Goal: Obtain resource: Download file/media

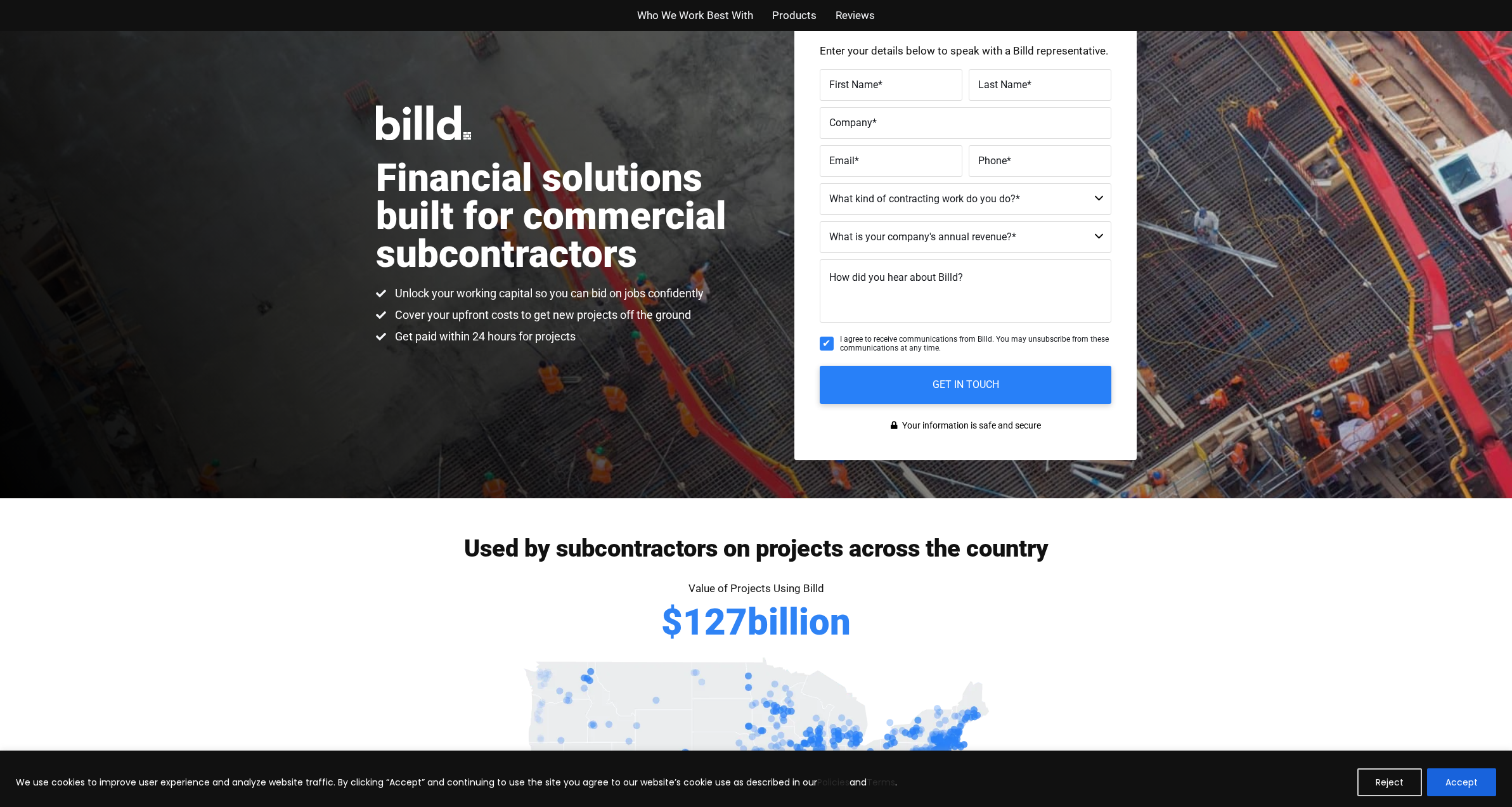
scroll to position [124, 0]
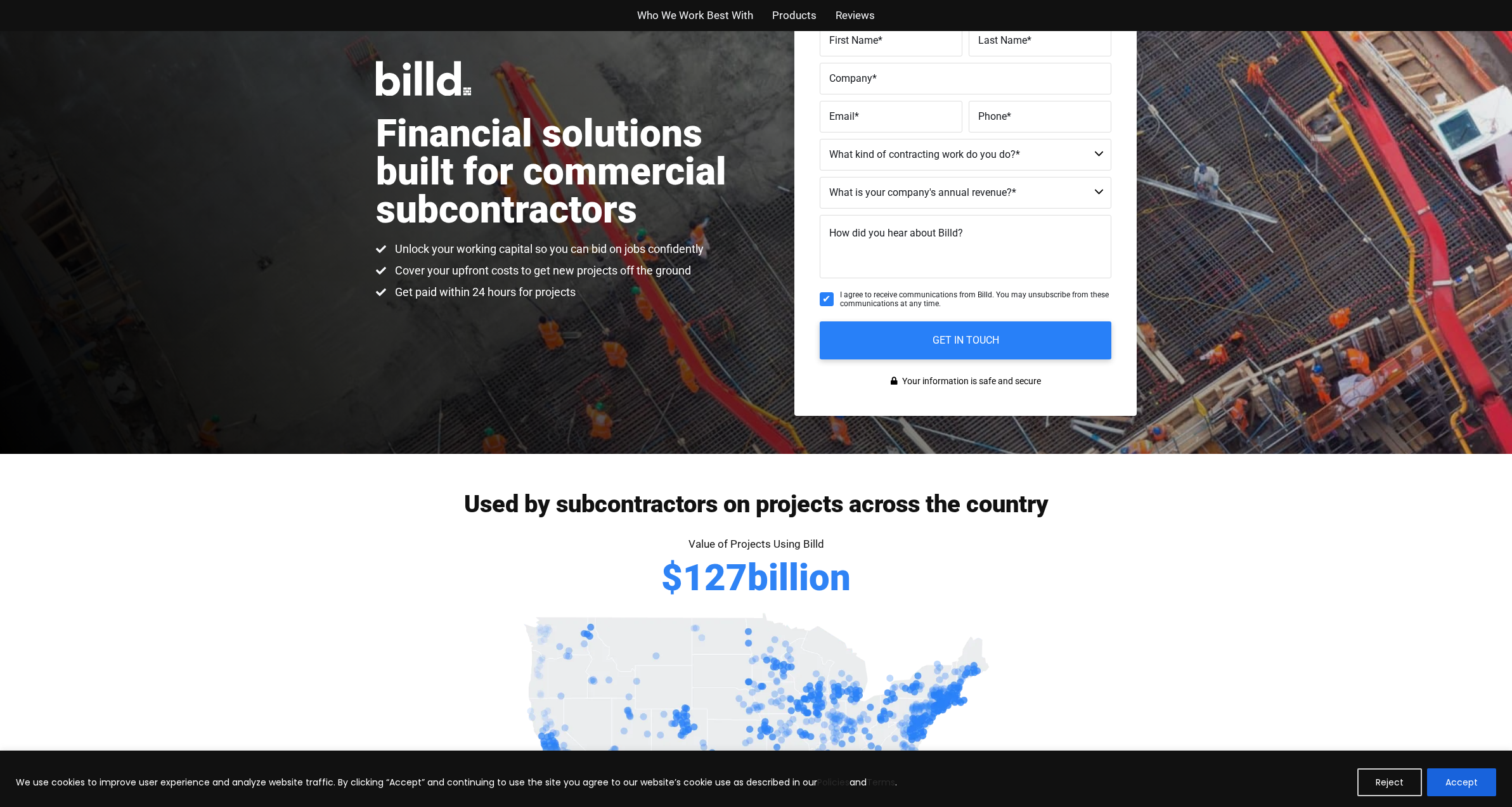
drag, startPoint x: 1455, startPoint y: 778, endPoint x: 1264, endPoint y: 739, distance: 194.9
click at [1452, 778] on button "Accept" at bounding box center [1462, 782] width 69 height 28
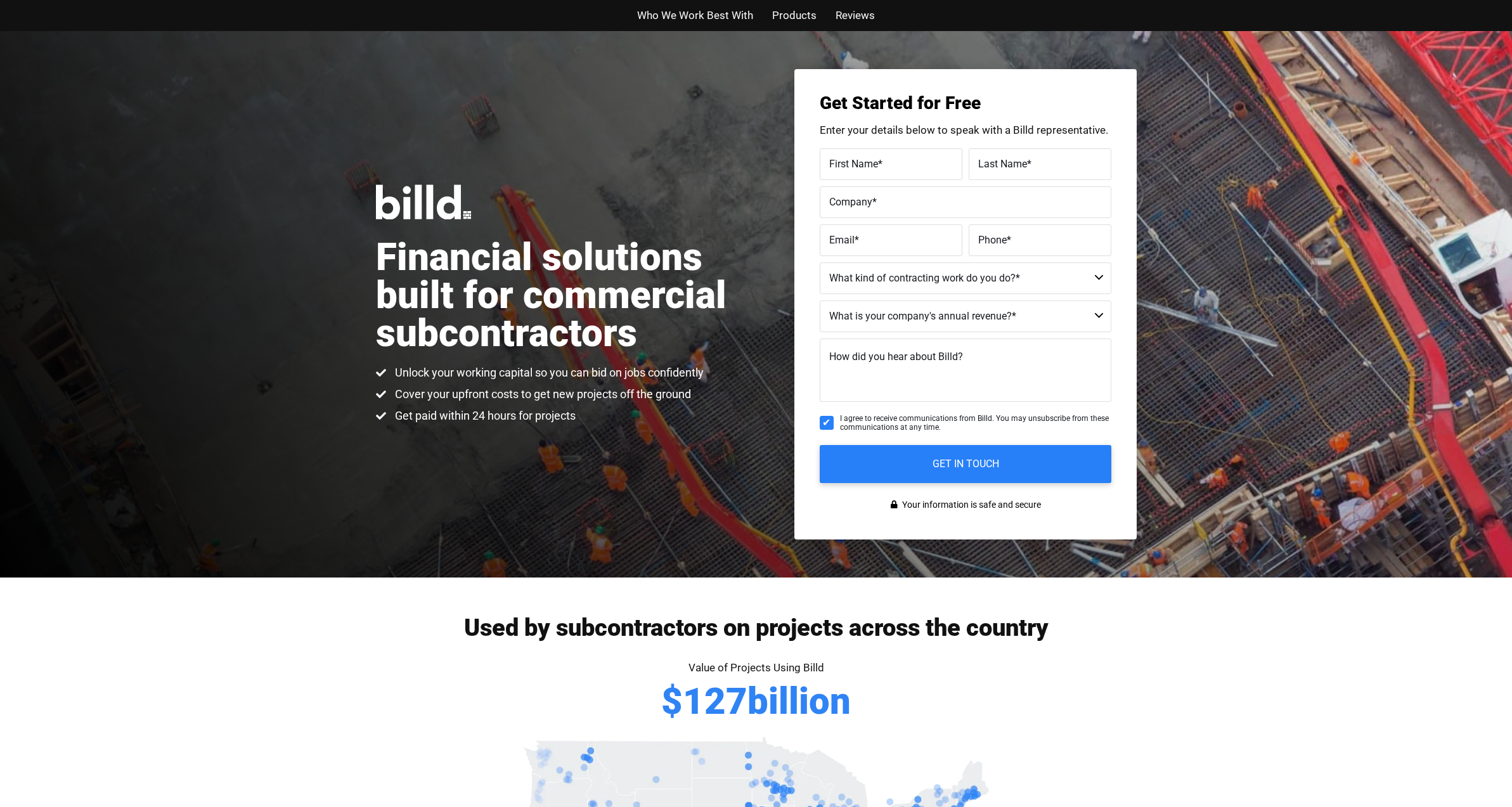
scroll to position [0, 0]
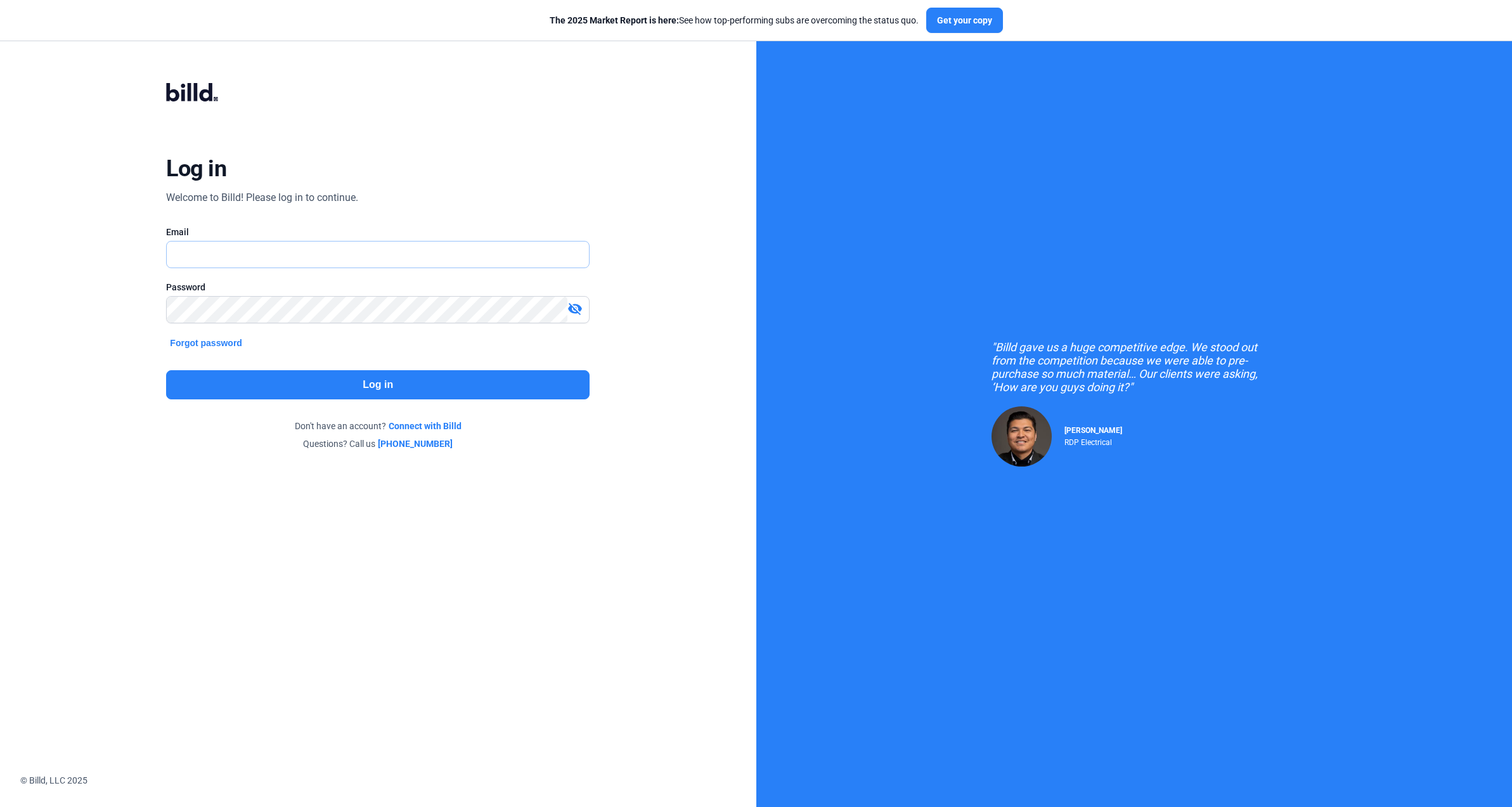
type input "[EMAIL_ADDRESS][DOMAIN_NAME]"
click at [380, 384] on button "Log in" at bounding box center [377, 385] width 424 height 29
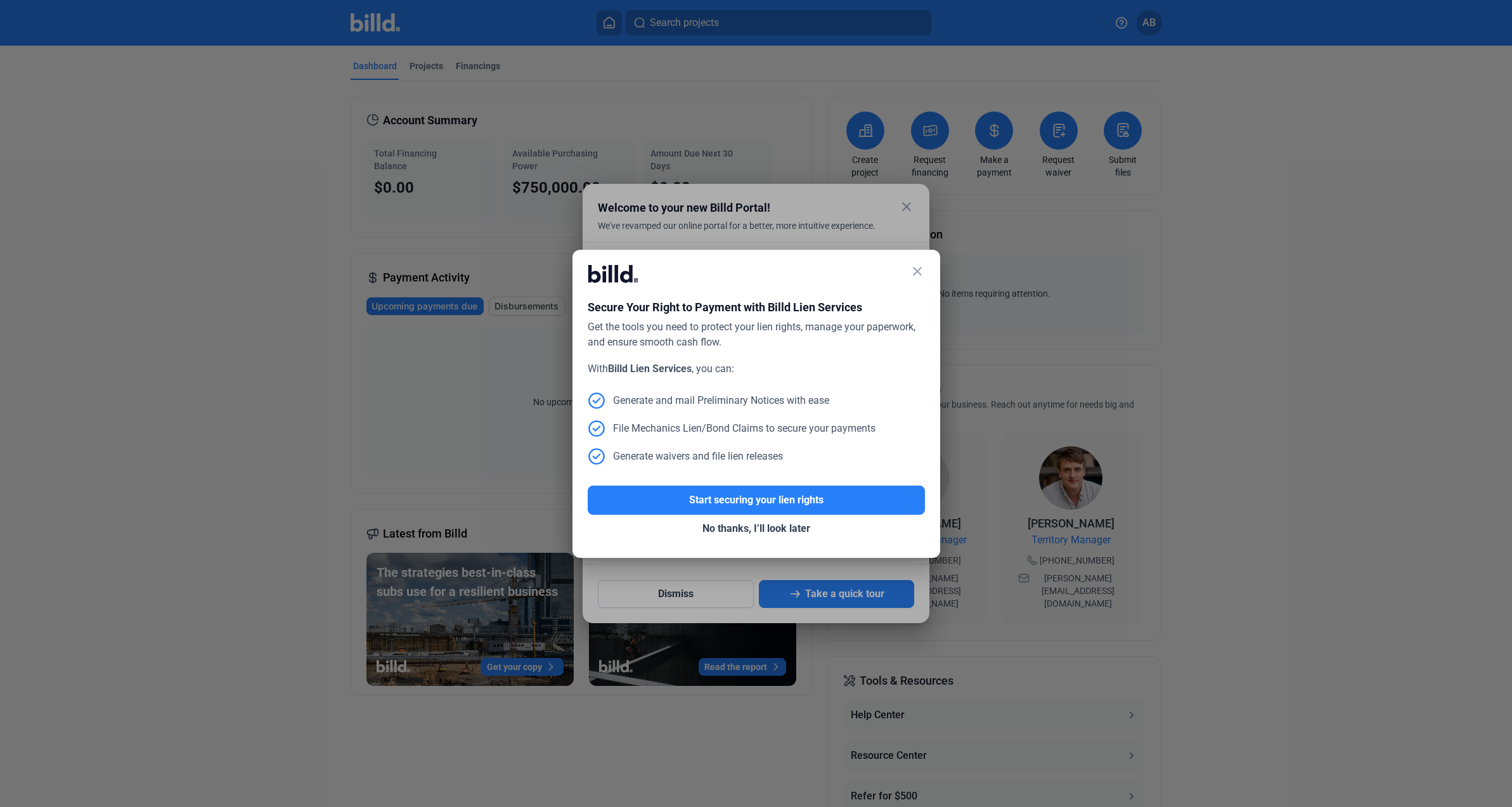
click at [916, 269] on mat-icon "close" at bounding box center [918, 272] width 15 height 15
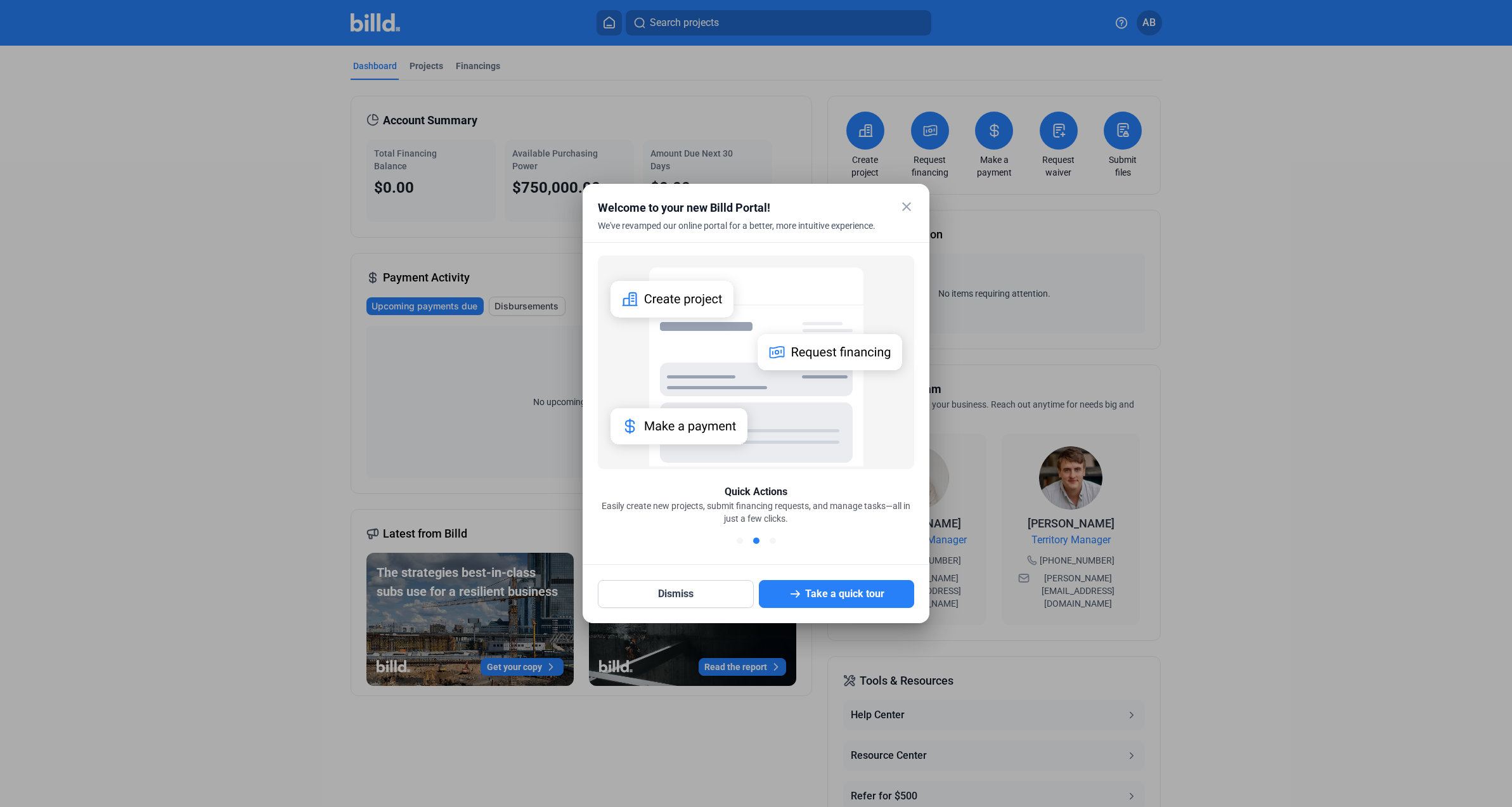
drag, startPoint x: 905, startPoint y: 205, endPoint x: 882, endPoint y: 211, distance: 23.8
click at [905, 205] on mat-icon "close" at bounding box center [907, 207] width 15 height 15
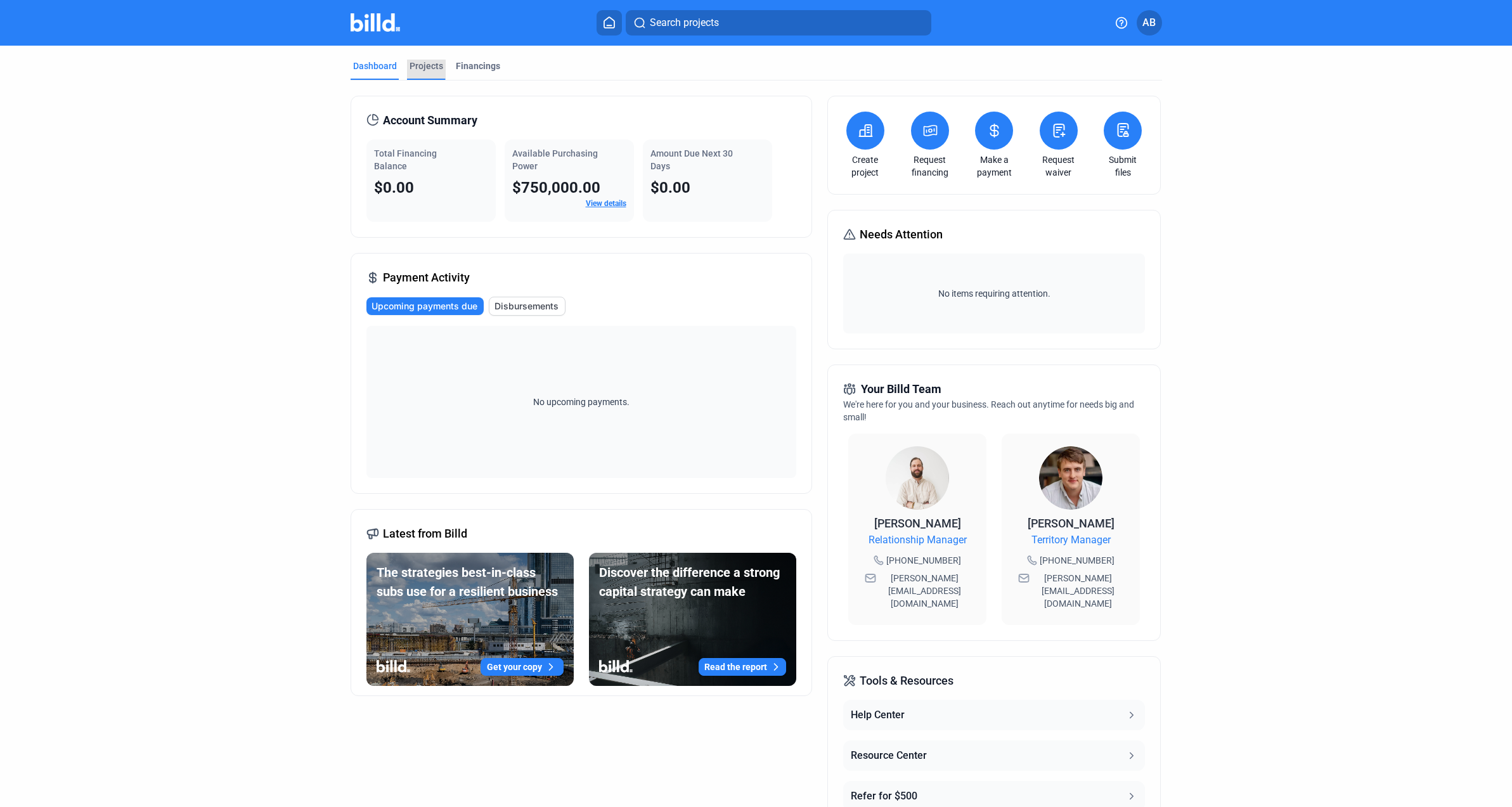
click at [422, 66] on div "Projects" at bounding box center [426, 66] width 34 height 12
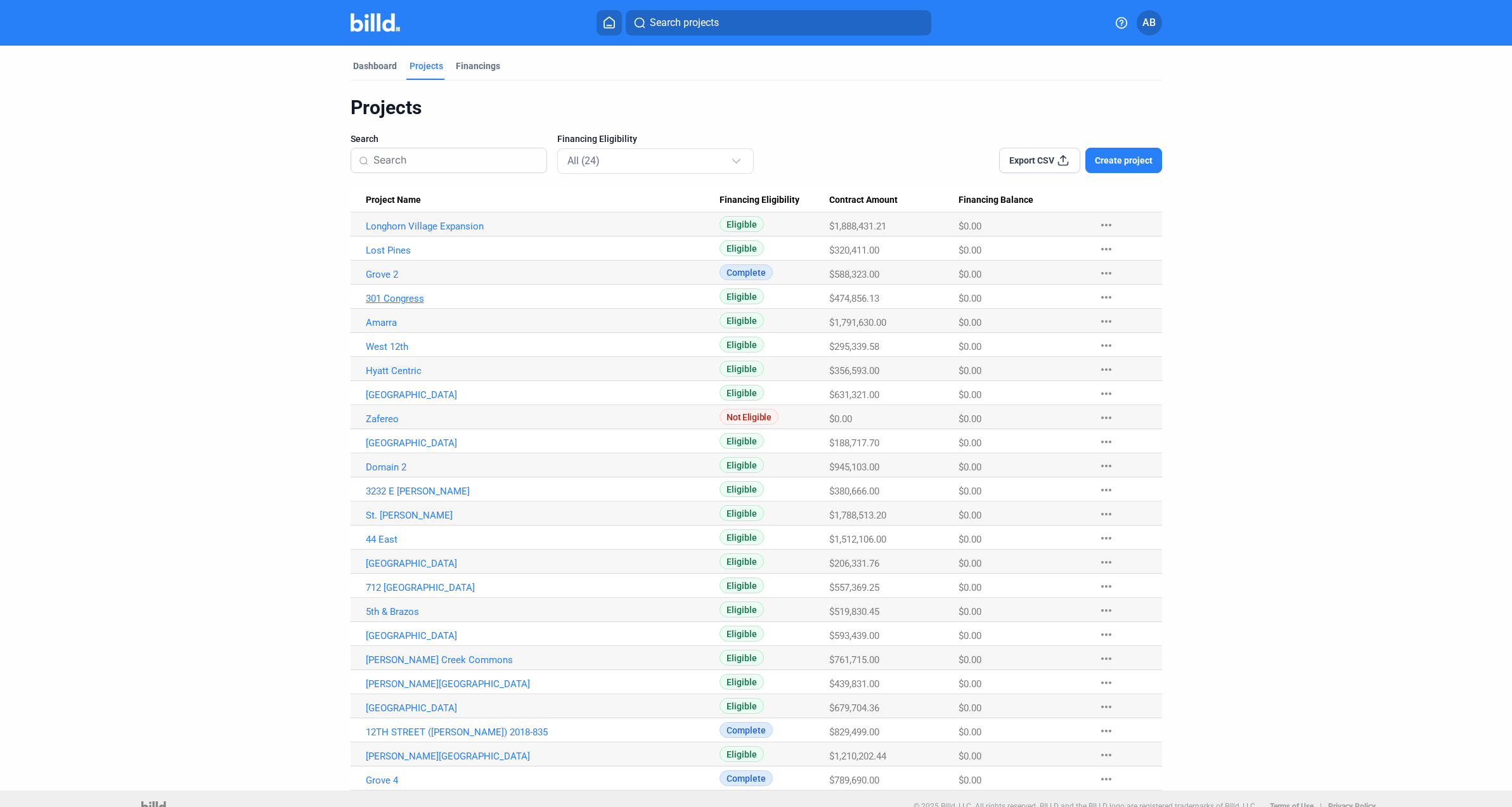
click at [386, 301] on link "301 Congress" at bounding box center [542, 298] width 355 height 12
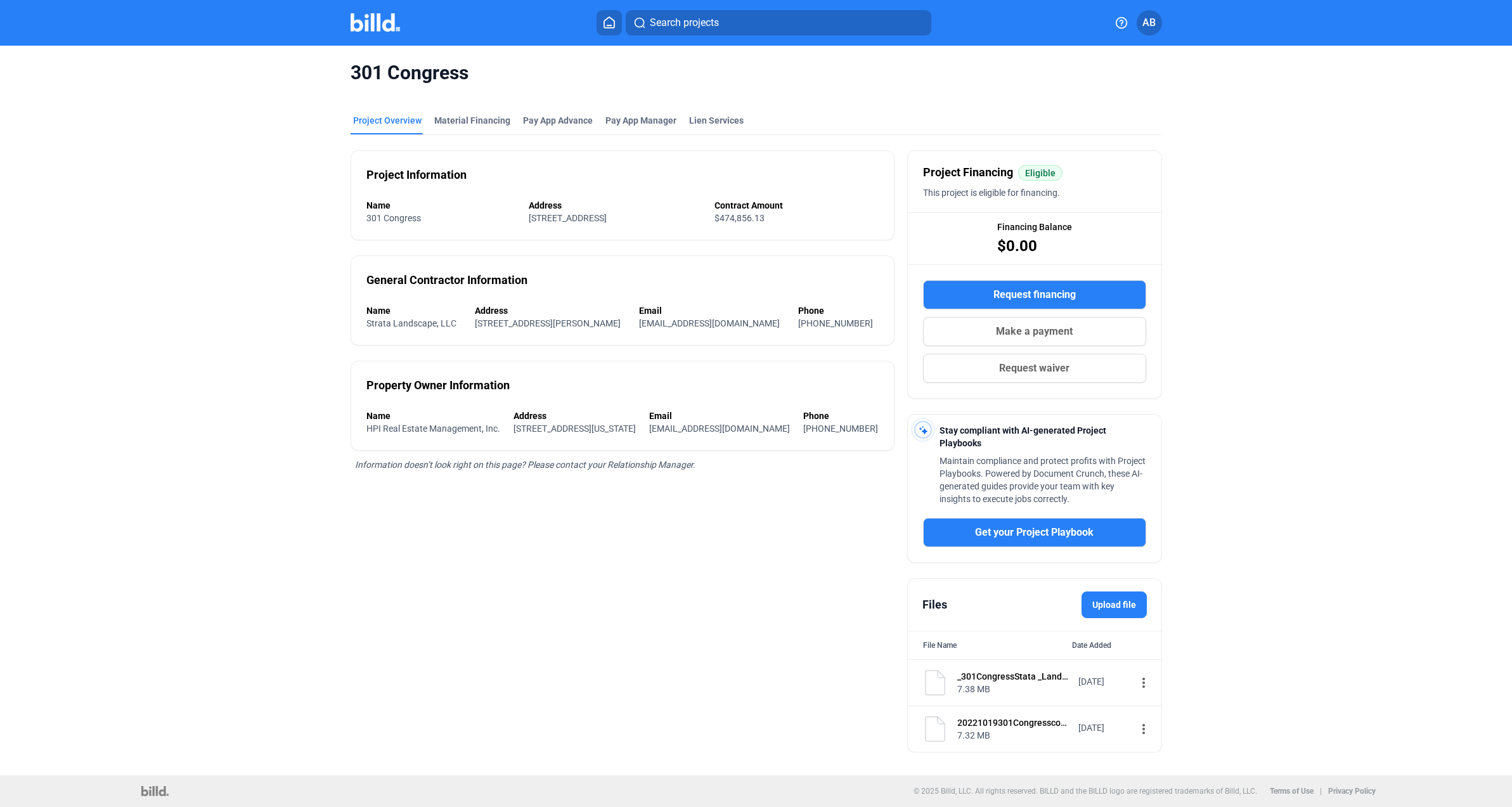
click at [1114, 730] on div "[DATE]" at bounding box center [1104, 728] width 50 height 12
click at [1139, 681] on mat-icon "more_vert" at bounding box center [1144, 683] width 15 height 15
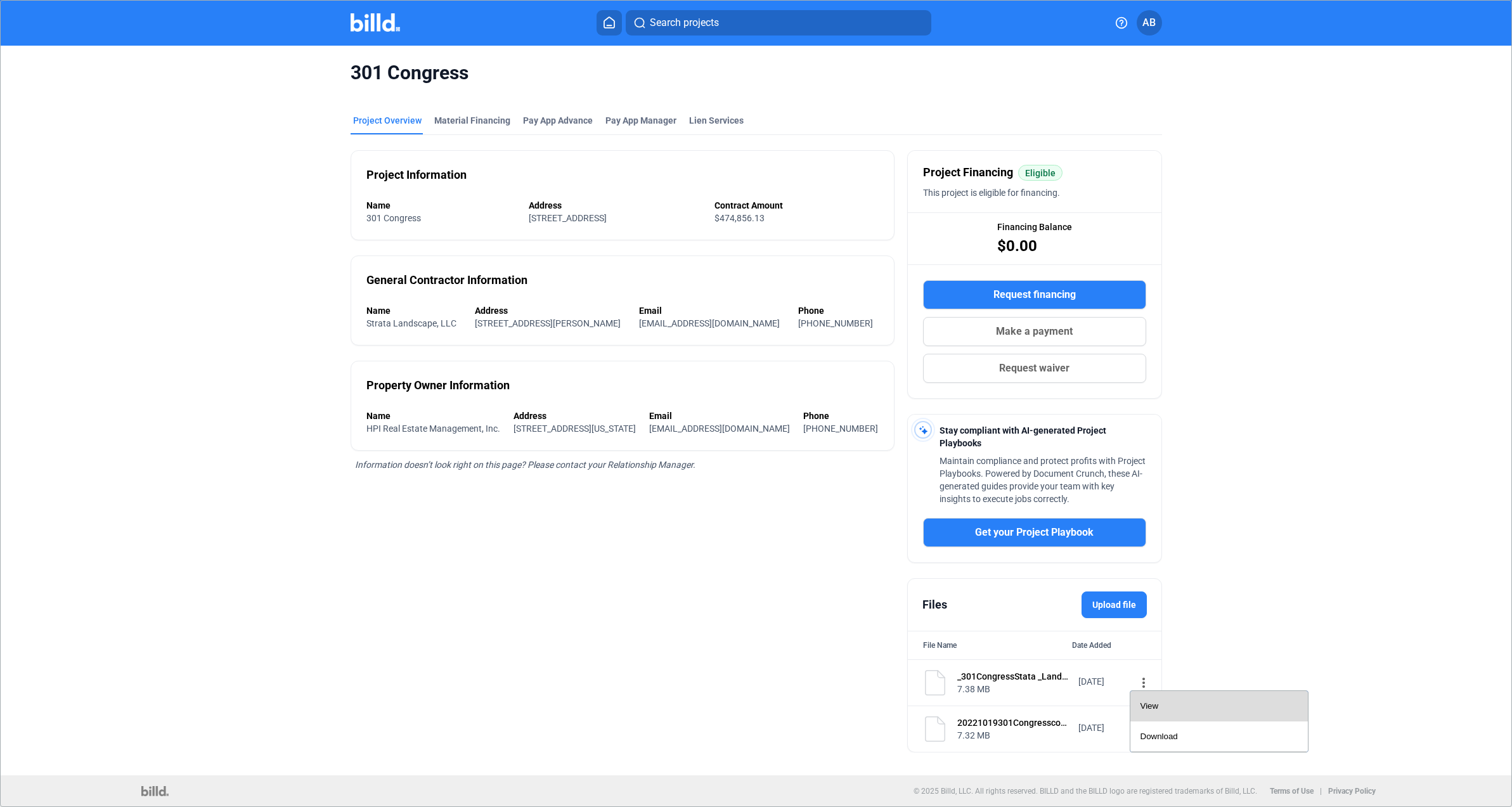
click at [1151, 707] on span "View" at bounding box center [1150, 706] width 19 height 10
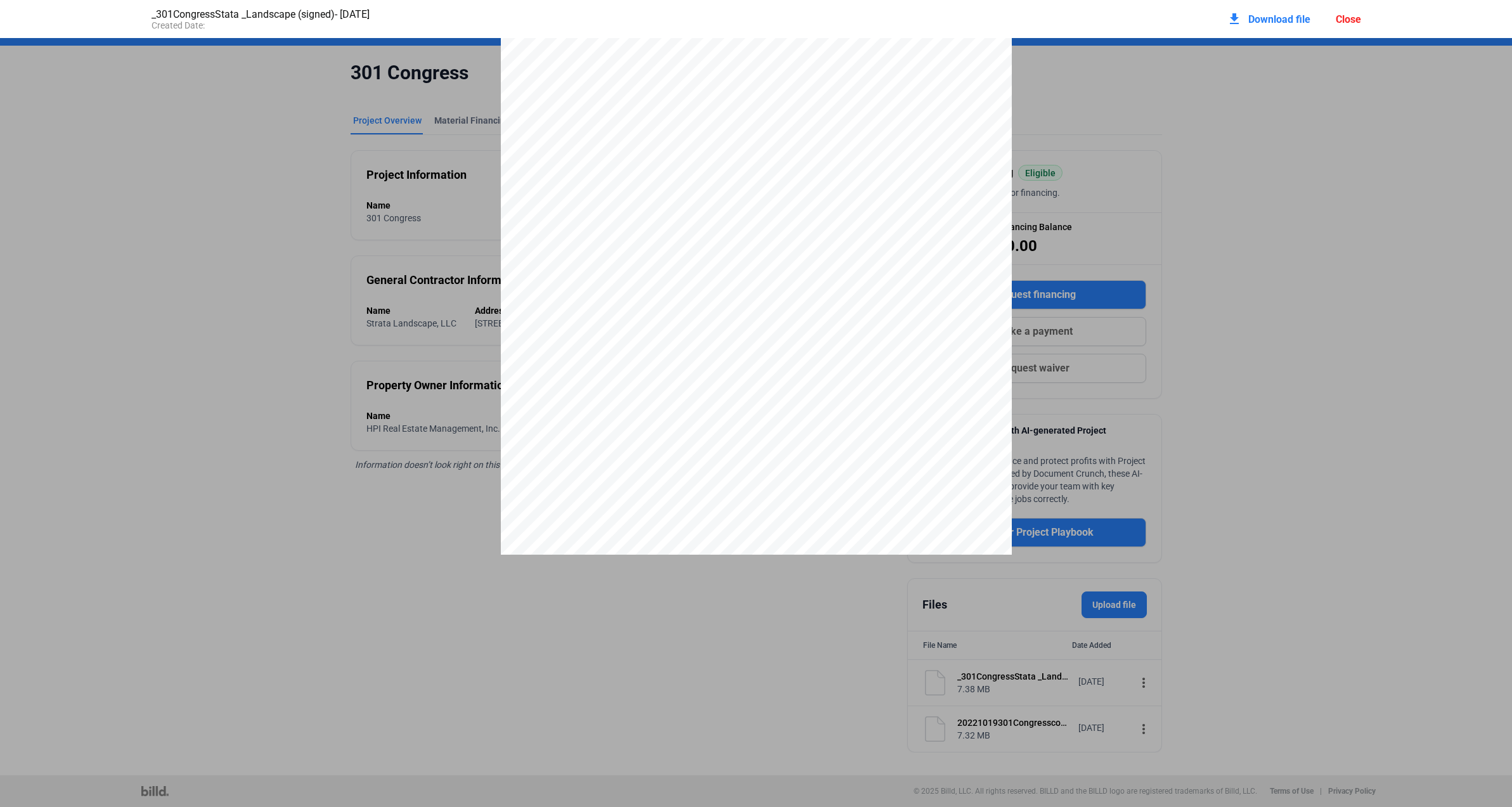
scroll to position [3492, 0]
click at [706, 665] on pdf-viewer "[PERSON_NAME] Associate Director" at bounding box center [756, 361] width 1512 height 645
drag, startPoint x: 1237, startPoint y: 222, endPoint x: 1234, endPoint y: 257, distance: 35.1
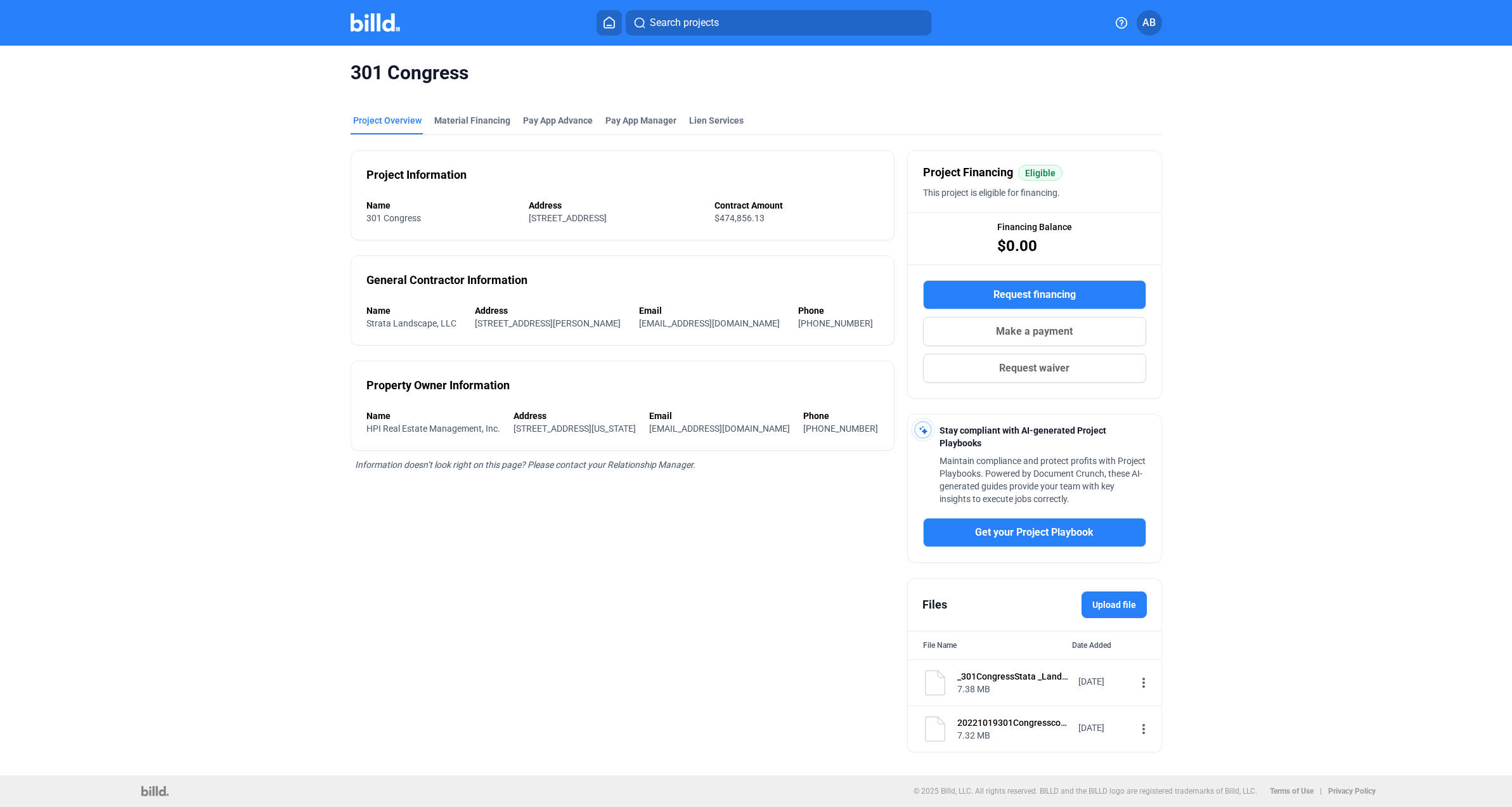
scroll to position [1, 0]
click at [1137, 728] on mat-icon "more_vert" at bounding box center [1144, 729] width 15 height 15
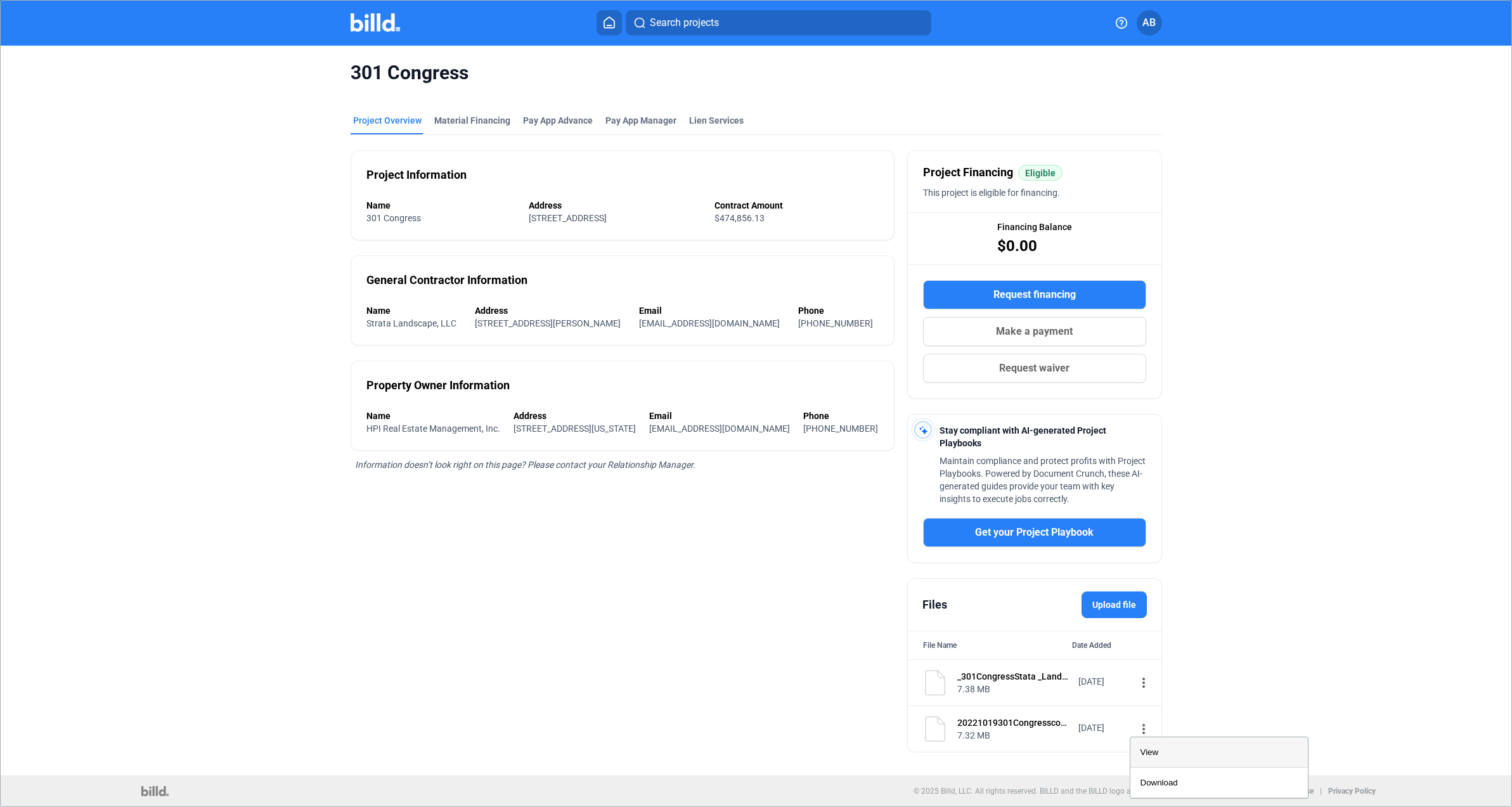
click at [1143, 752] on span "View" at bounding box center [1150, 752] width 19 height 10
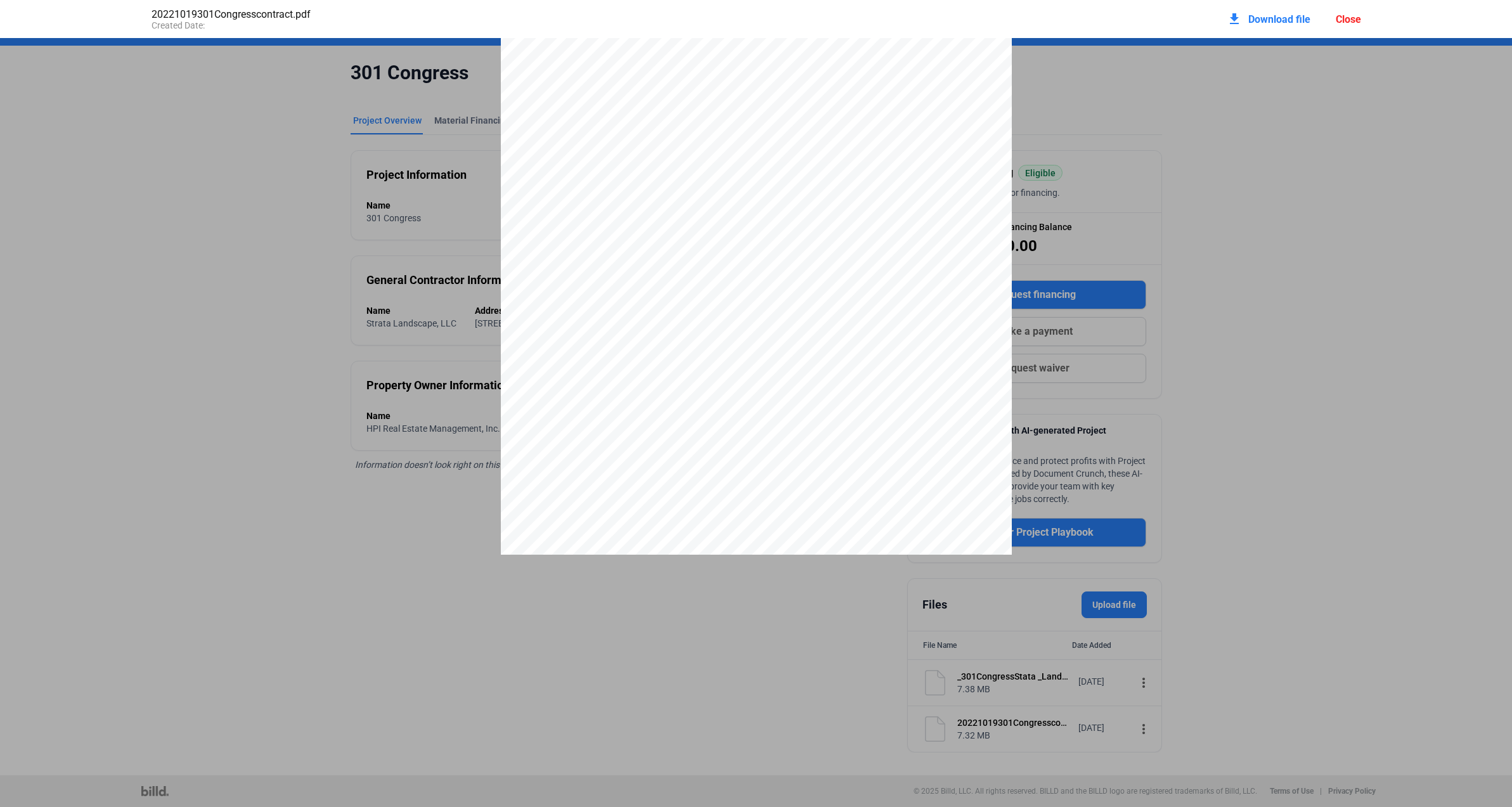
click at [644, 649] on pdf-viewer at bounding box center [756, 361] width 1512 height 645
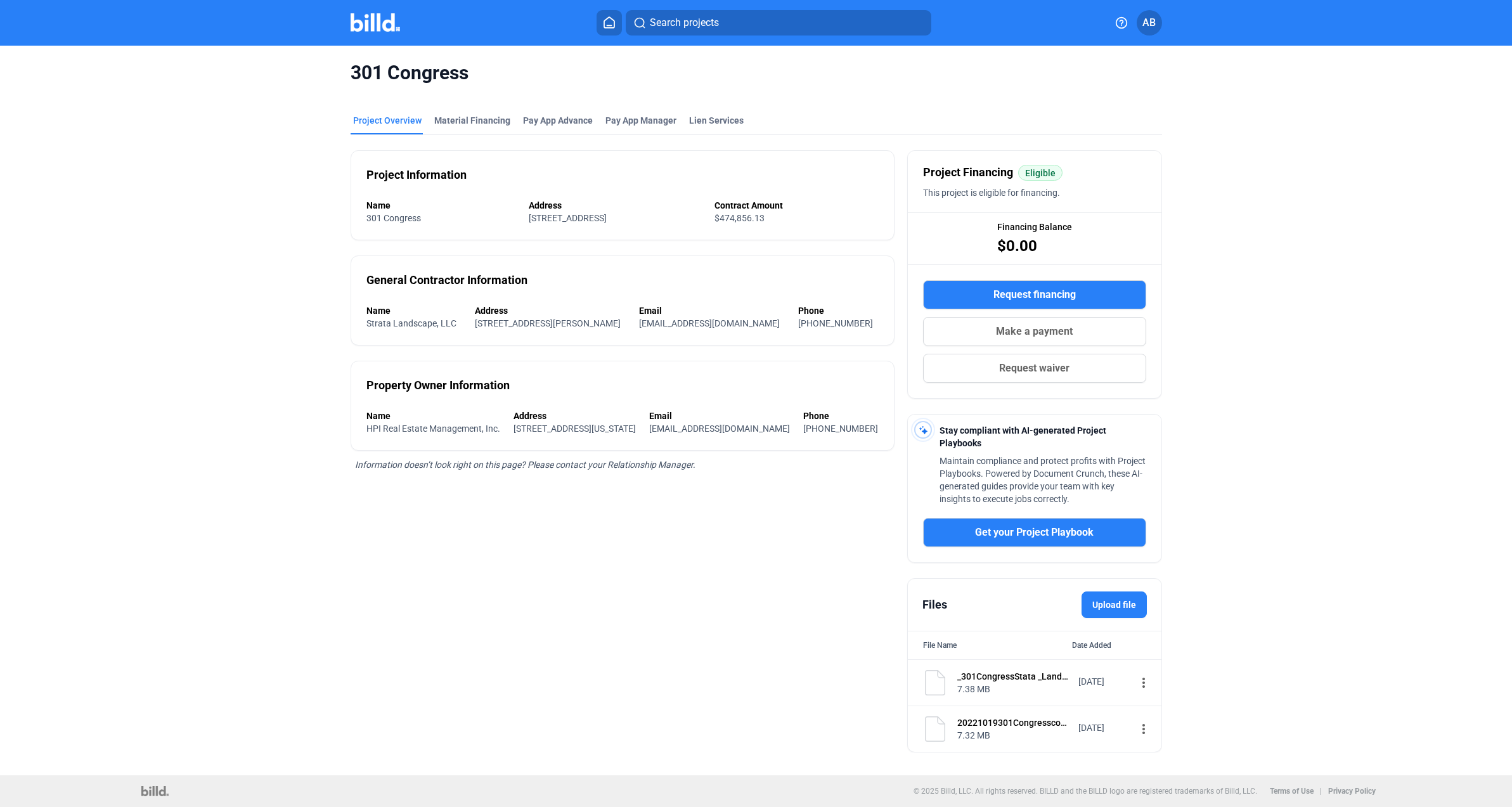
click at [1136, 678] on mat-icon "more_vert" at bounding box center [1144, 683] width 15 height 15
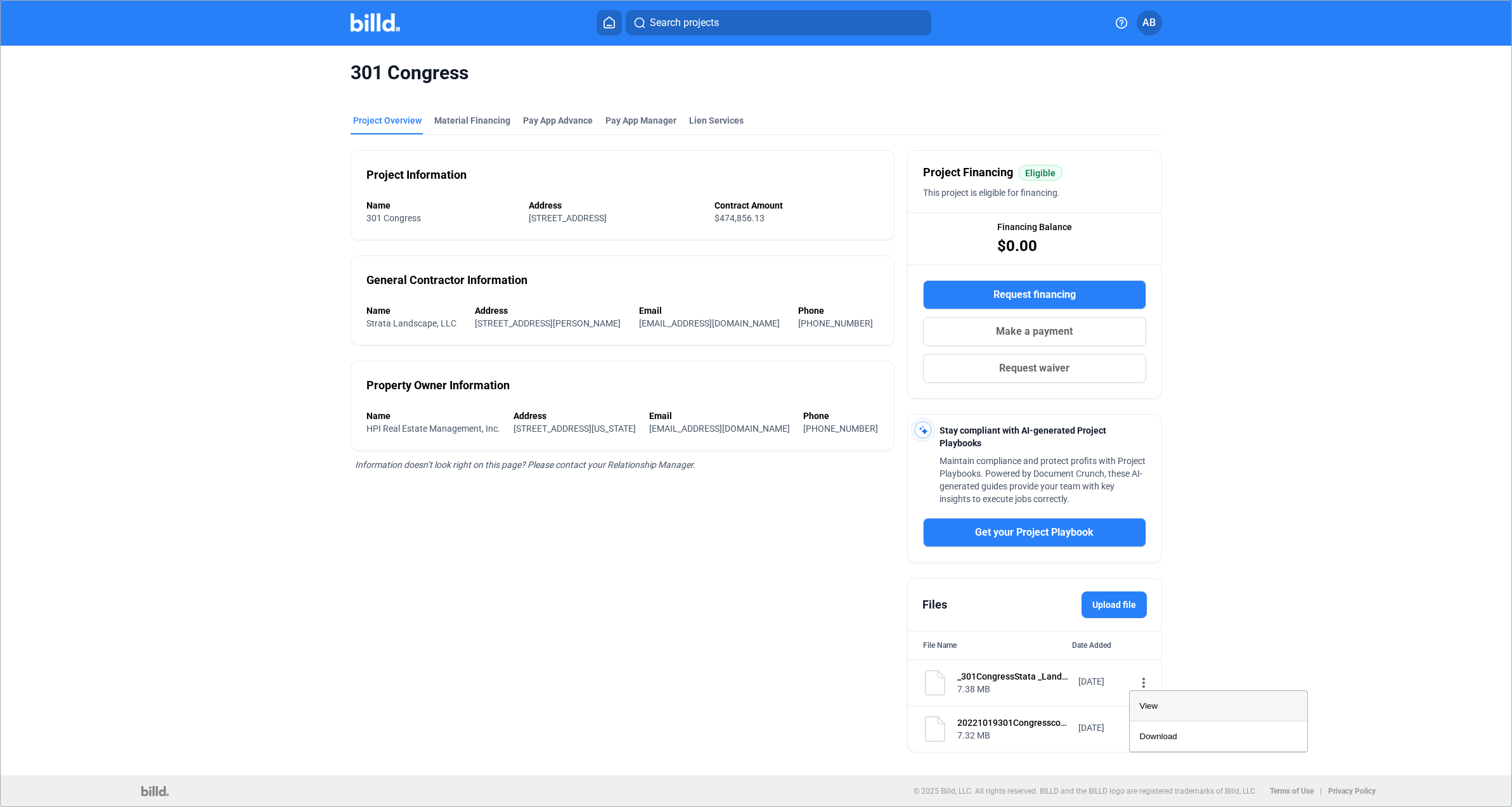
scroll to position [0, 1]
click at [1154, 708] on div "View" at bounding box center [1219, 706] width 158 height 30
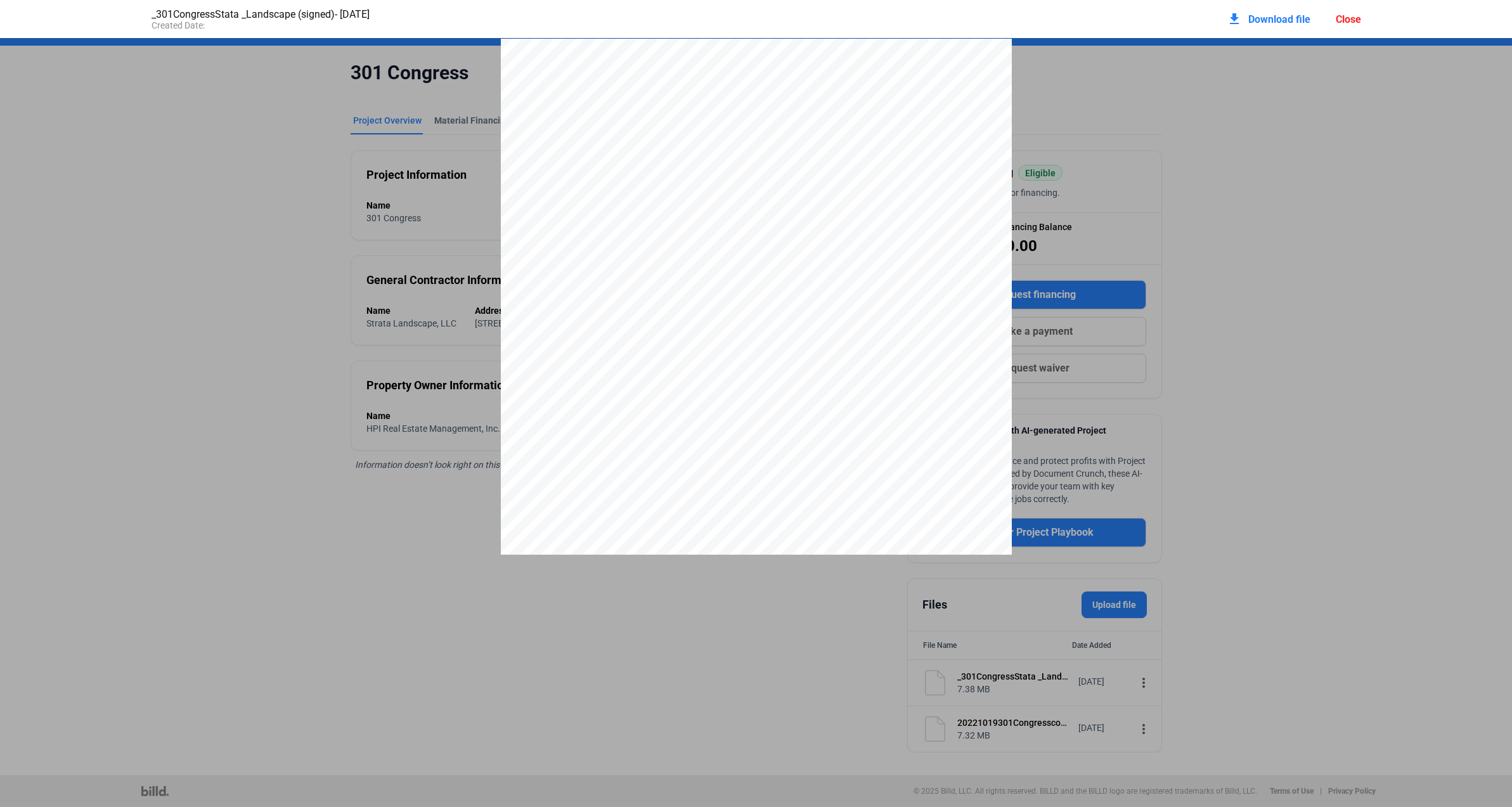
scroll to position [6, 0]
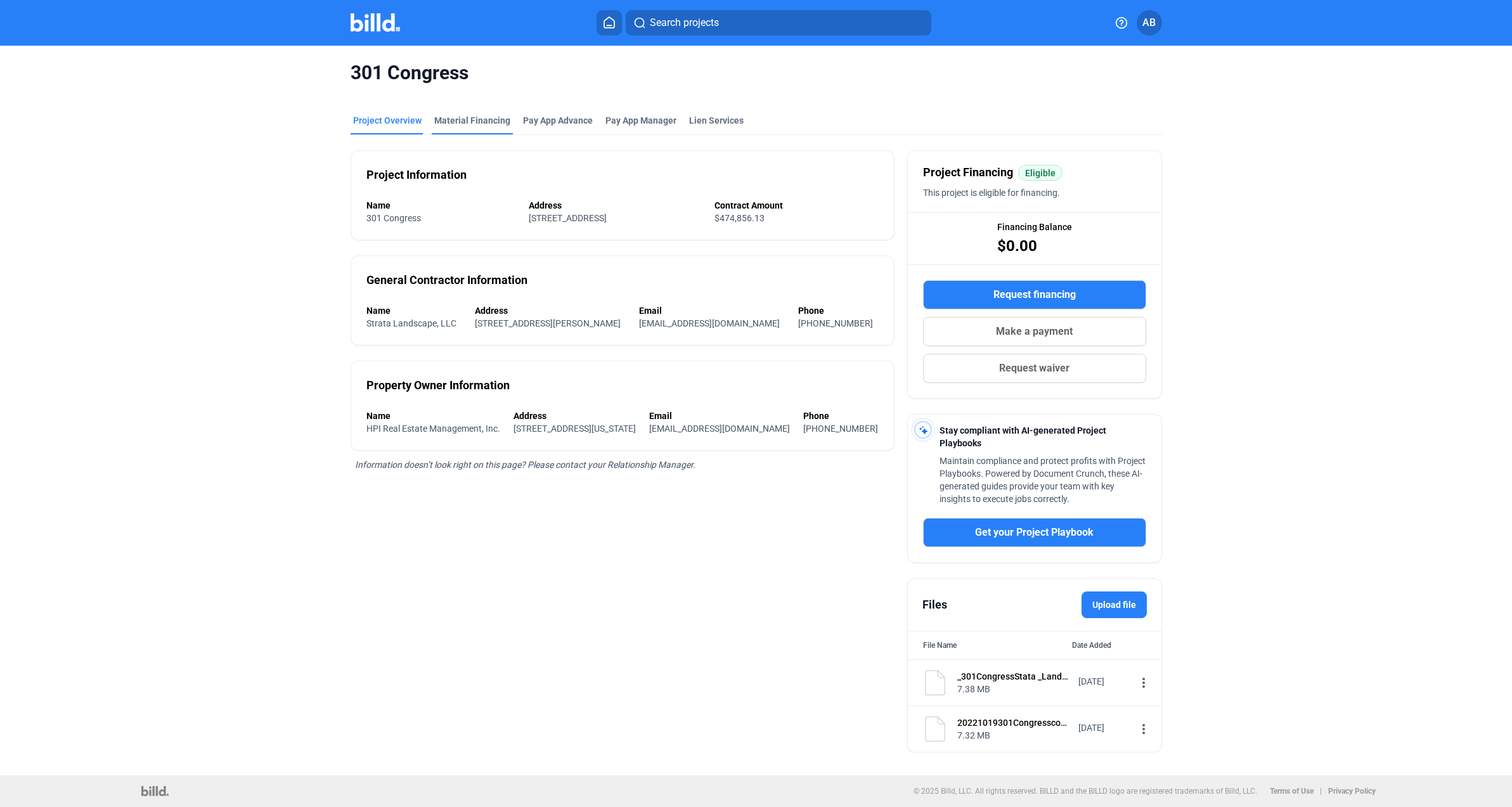
click at [453, 120] on div "Material Financing" at bounding box center [472, 120] width 76 height 12
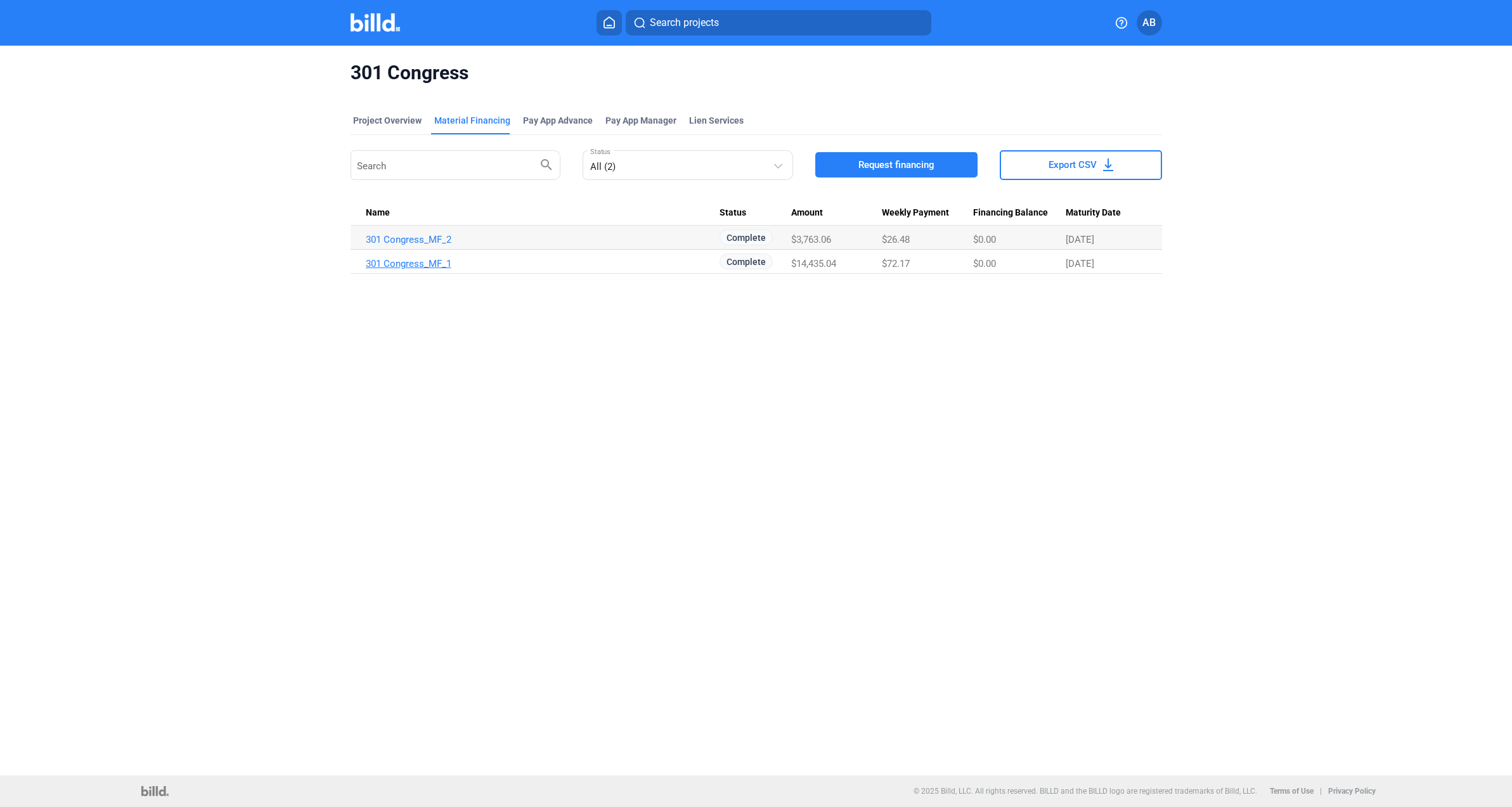
click at [399, 264] on link "301 Congress_MF_1" at bounding box center [542, 263] width 355 height 12
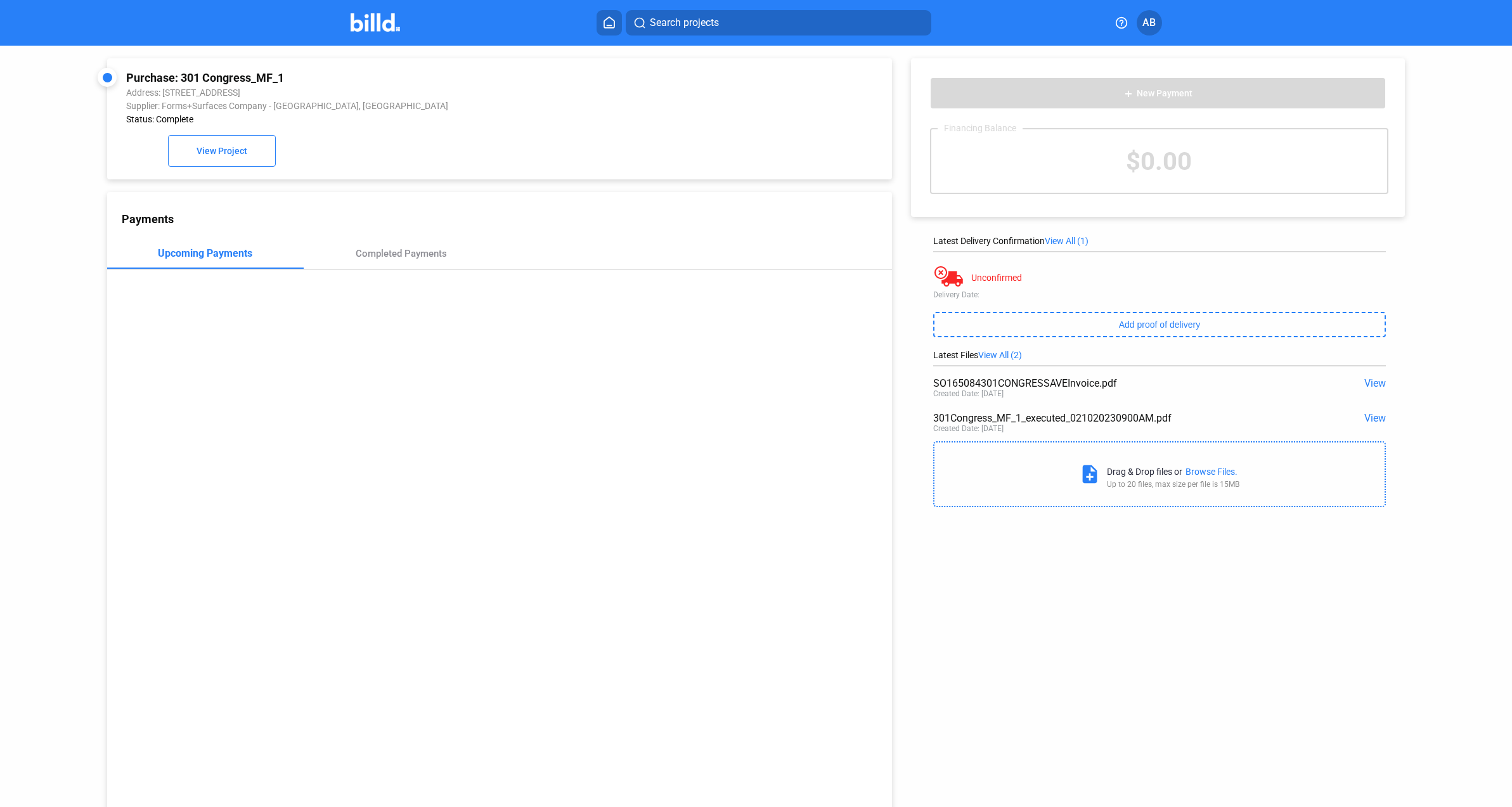
click at [1372, 383] on span "View" at bounding box center [1374, 383] width 21 height 12
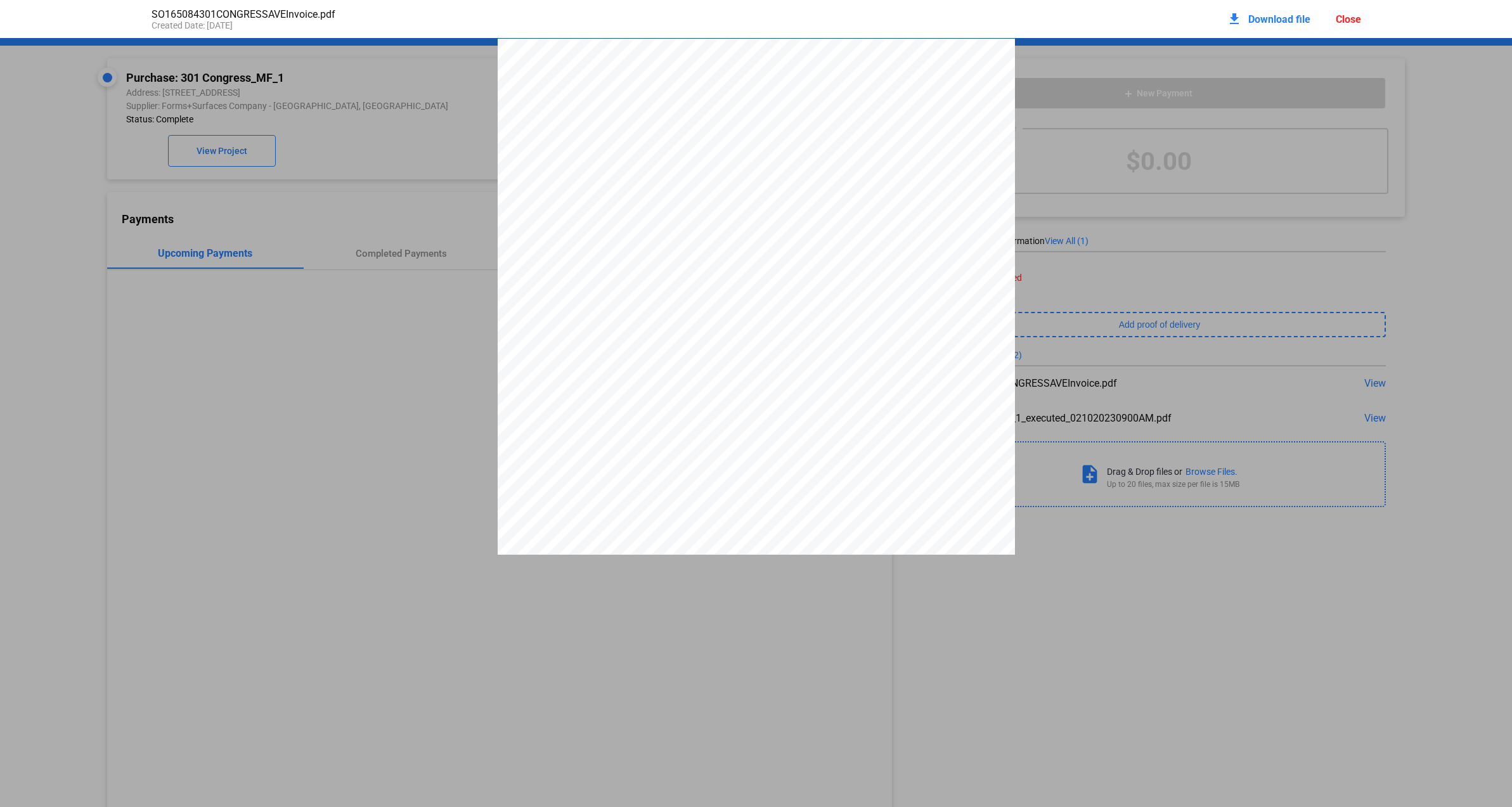
click at [1187, 619] on pdf-viewer "001 907-01176 Rev: 000 U/M: EA STVTR-72C,TABLE,CMR 2.0000 5,542.00 11,084.00 00…" at bounding box center [756, 361] width 1512 height 645
drag, startPoint x: 900, startPoint y: 95, endPoint x: 816, endPoint y: 97, distance: 84.0
click at [885, 97] on div "001 907-01176 Rev: 000 U/M: EA STVTR-72C,TABLE,CMR 2.0000 5,542.00 11,084.00 00…" at bounding box center [756, 373] width 518 height 670
drag, startPoint x: 717, startPoint y: 477, endPoint x: 756, endPoint y: 498, distance: 44.3
click at [724, 477] on div "001 907-01176 Rev: 000 U/M: EA STVTR-72C,TABLE,CMR 2.0000 5,542.00 11,084.00 00…" at bounding box center [756, 373] width 518 height 670
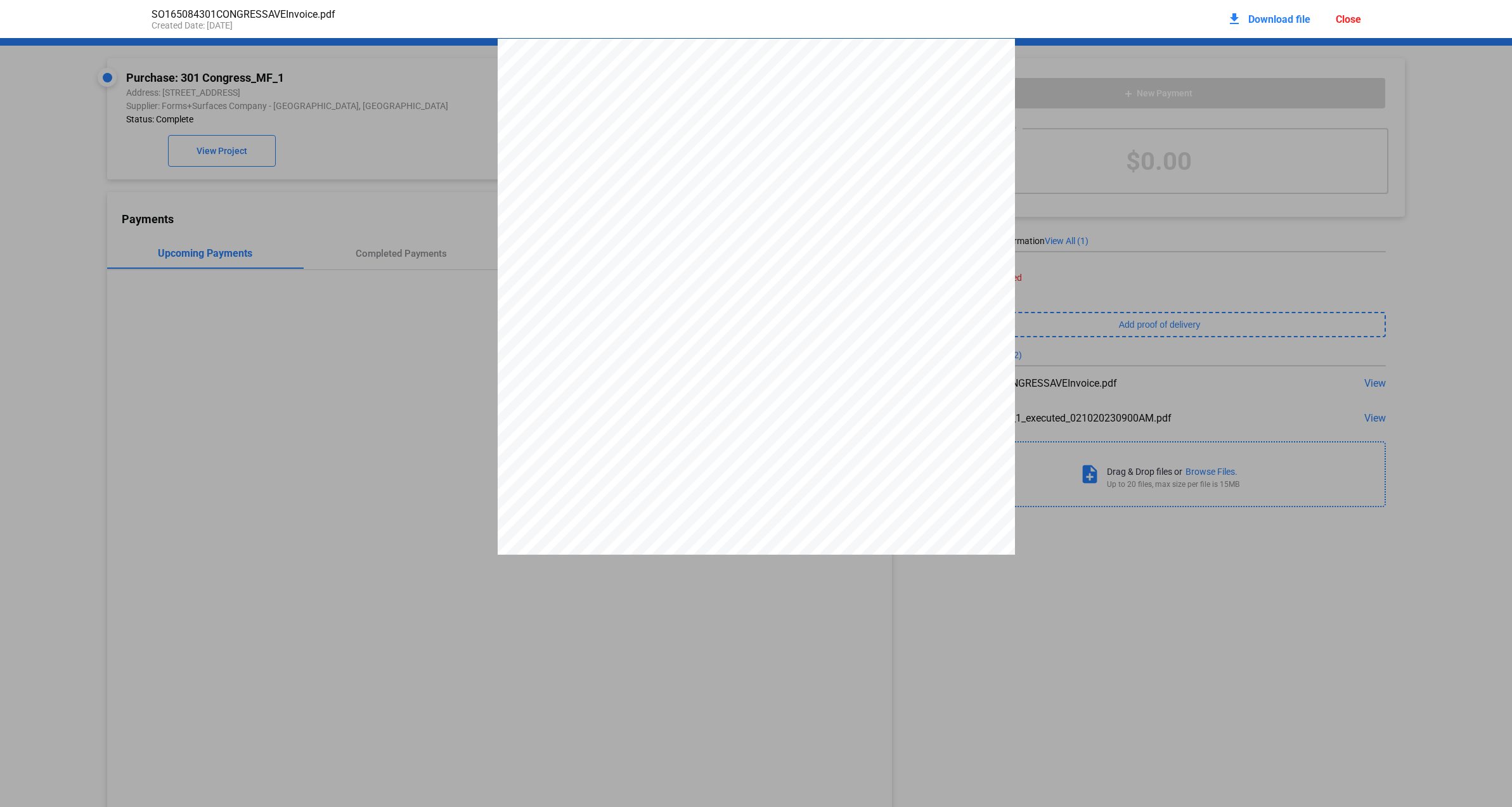
click at [751, 542] on div "001 907-01176 Rev: 000 U/M: EA STVTR-72C,TABLE,CMR 2.0000 5,542.00 11,084.00 00…" at bounding box center [756, 373] width 518 height 670
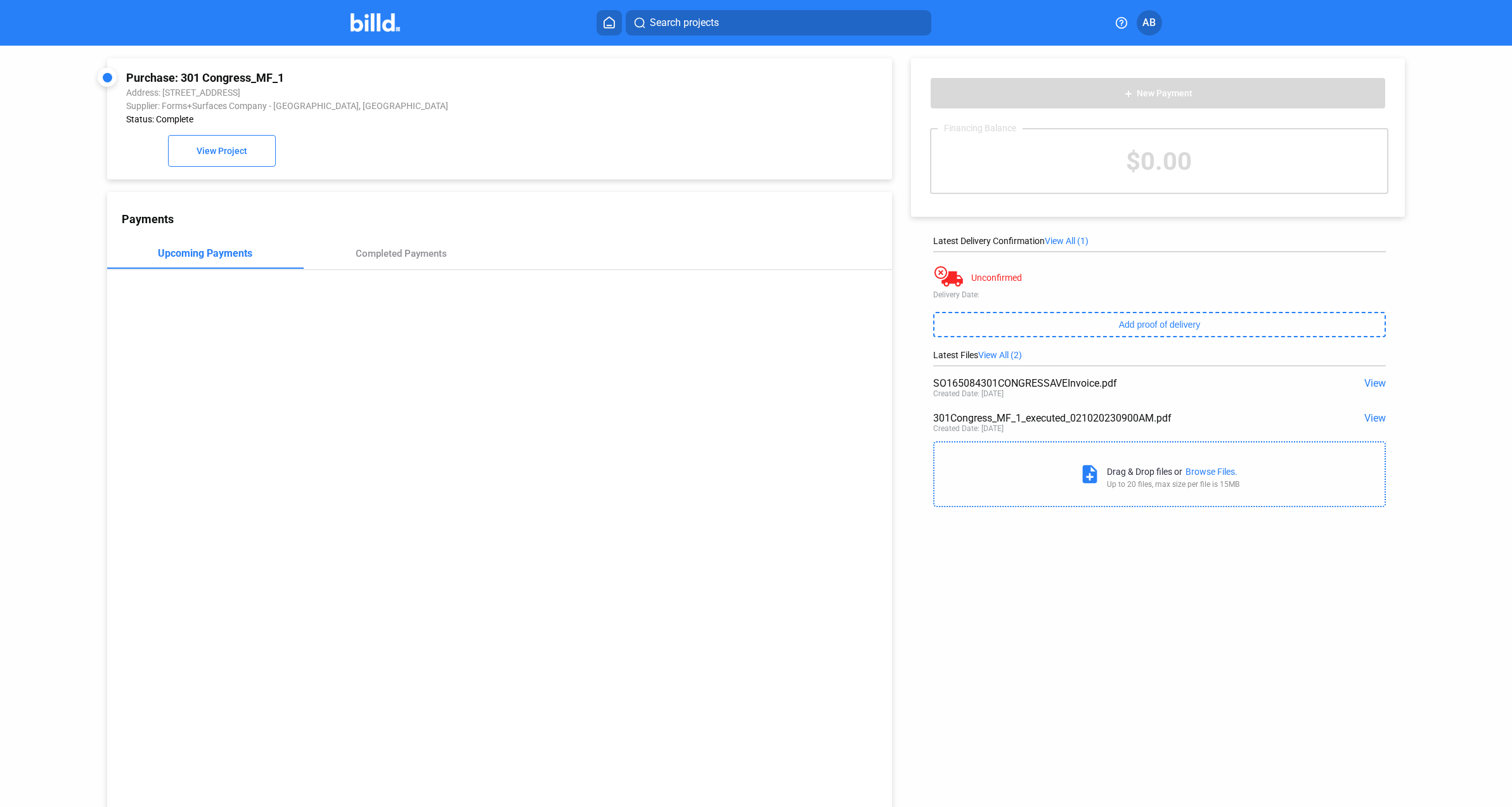
click at [1375, 417] on span "View" at bounding box center [1374, 417] width 21 height 12
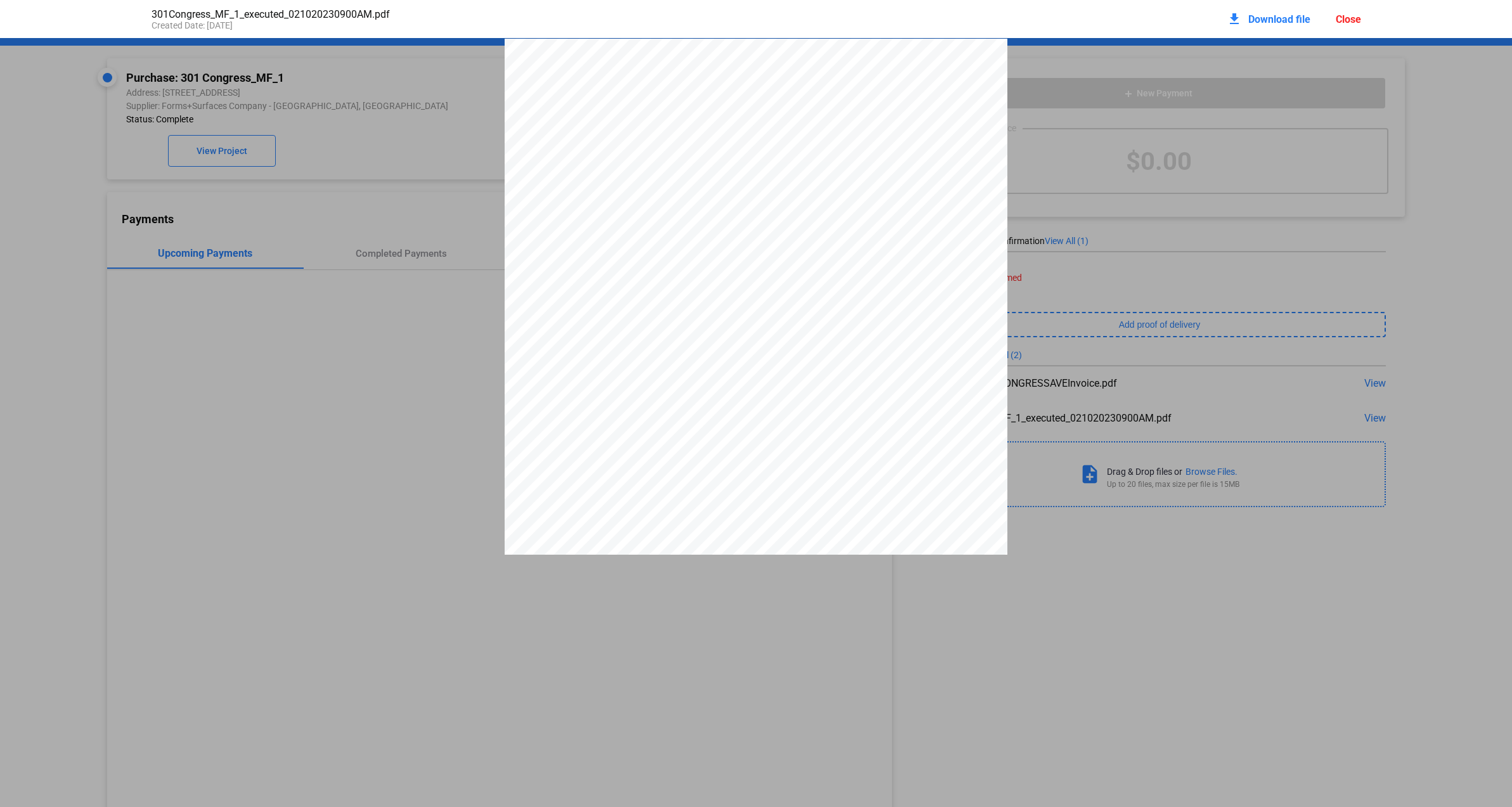
click at [741, 423] on div "PURCHASE STATEMENT This PURCHASE STATEMENT is being executed and delivered purs…" at bounding box center [756, 394] width 503 height 711
click at [1272, 19] on span "Download file" at bounding box center [1280, 19] width 62 height 12
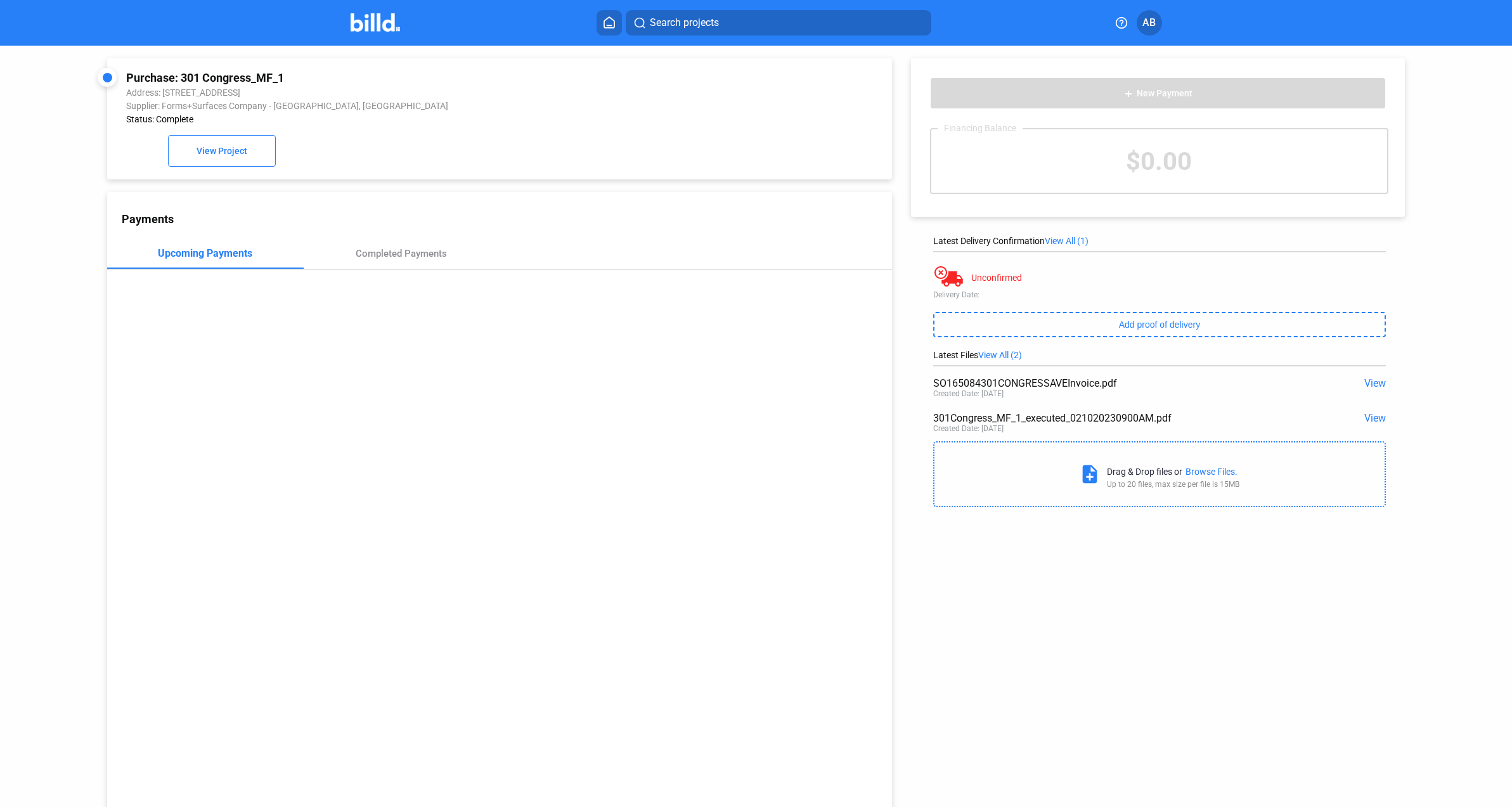
click at [1372, 381] on span "View" at bounding box center [1374, 383] width 21 height 12
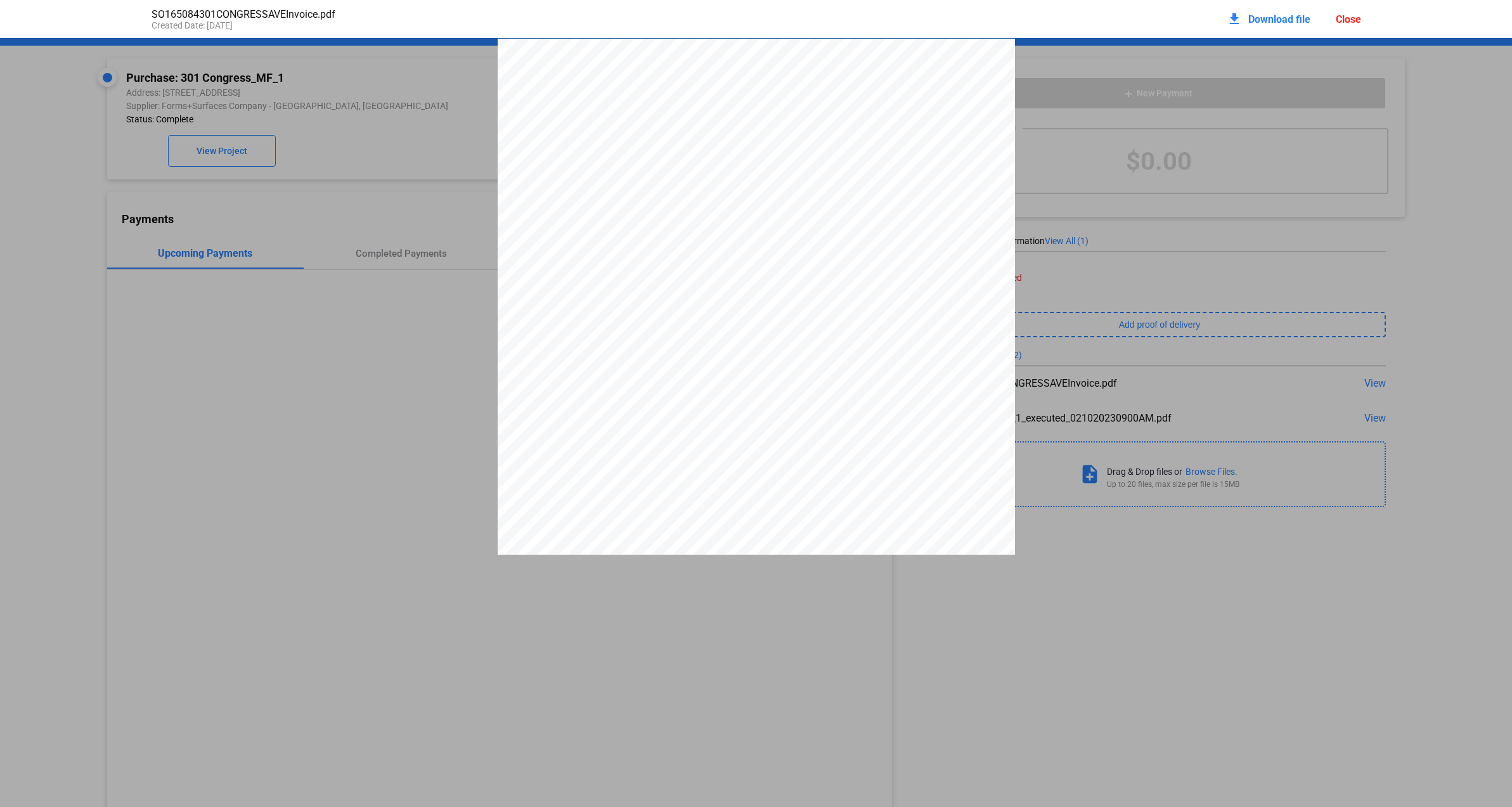
scroll to position [6, 0]
click at [1272, 19] on span "Download file" at bounding box center [1280, 19] width 62 height 12
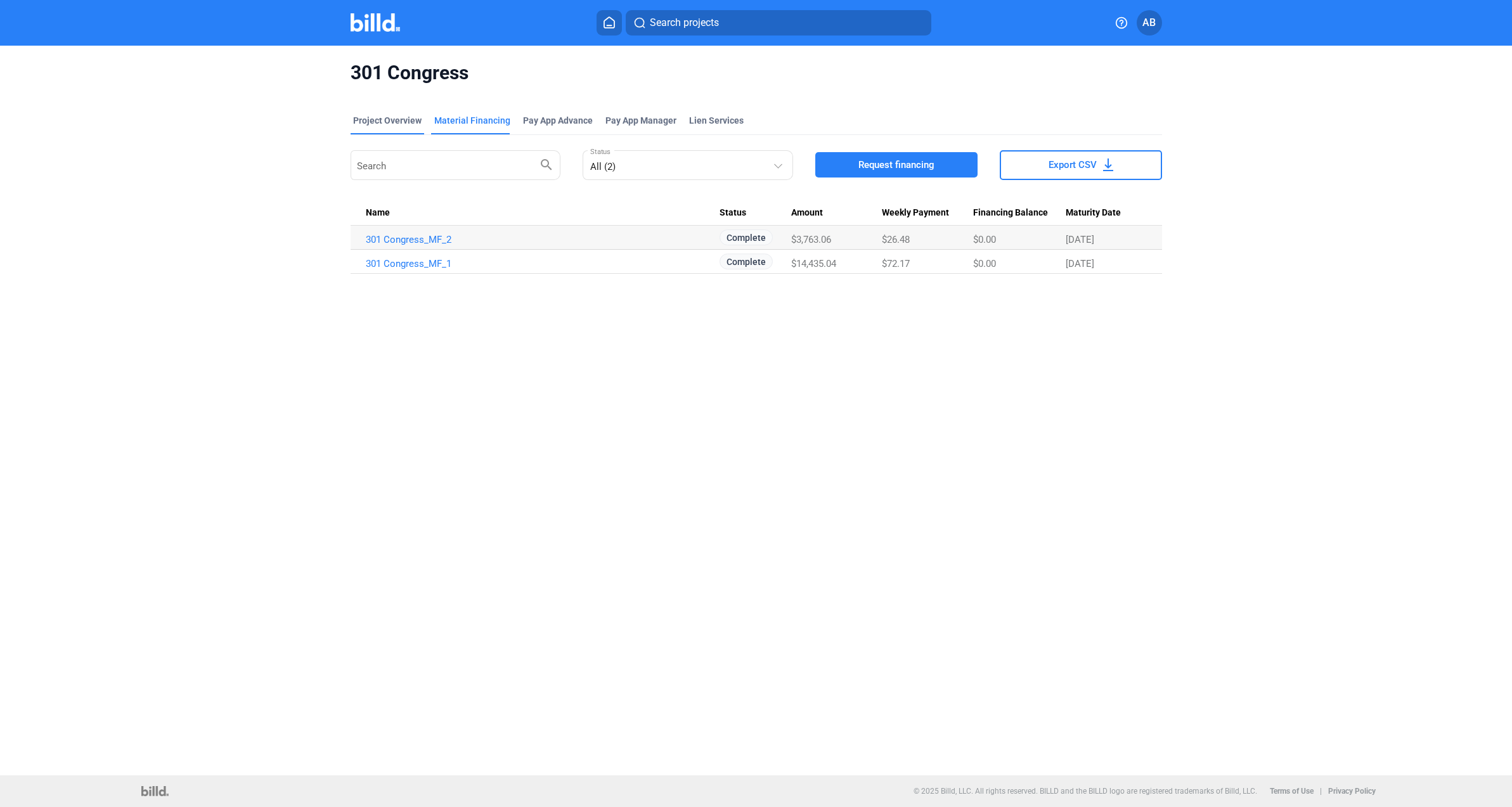
click at [372, 123] on div "Project Overview" at bounding box center [387, 120] width 68 height 12
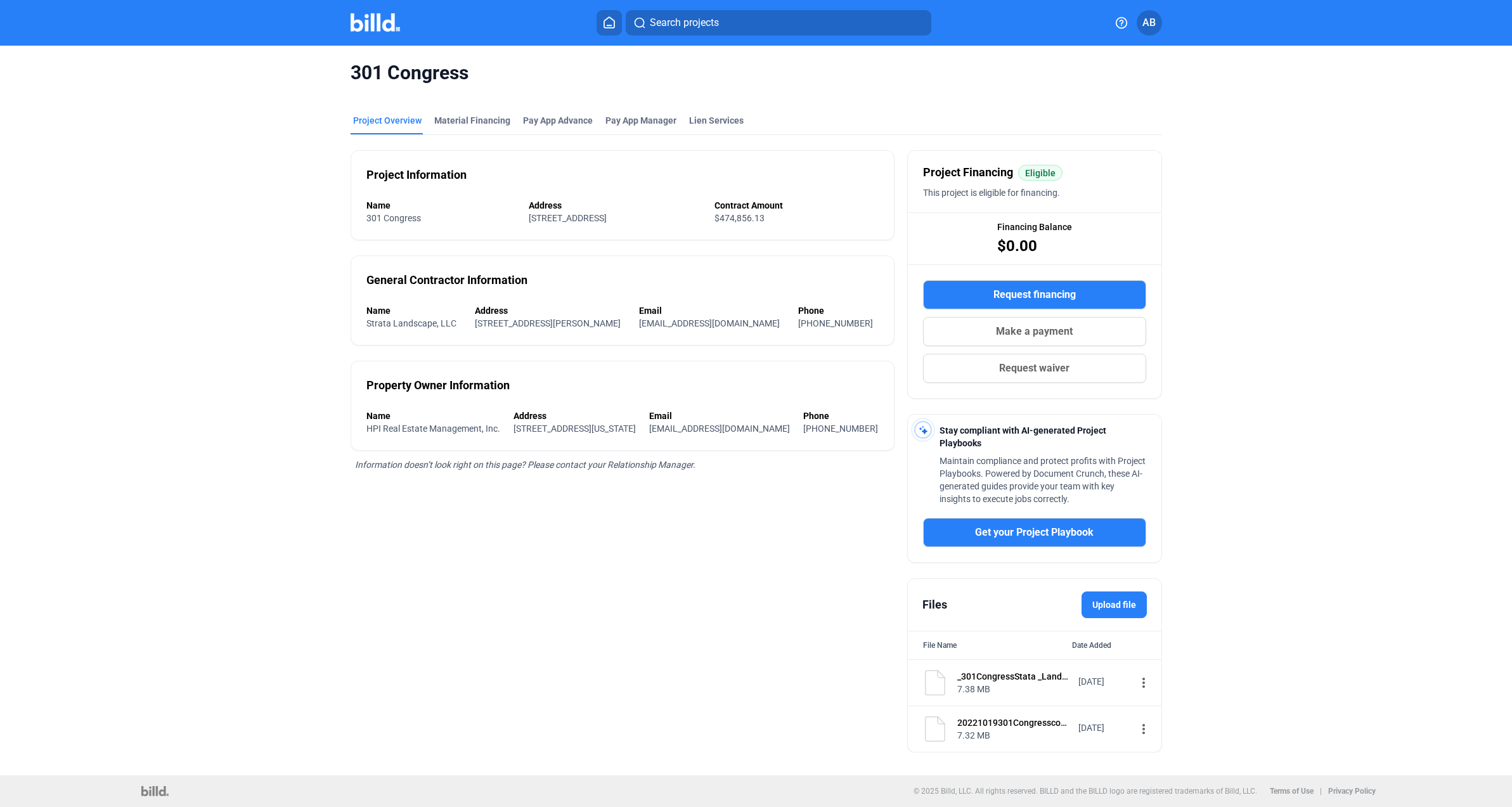
click at [1260, 344] on div "301 Congress Project Overview Material Financing Pay App Advance Pay App Manage…" at bounding box center [756, 406] width 1270 height 722
click at [1149, 23] on span "AB" at bounding box center [1149, 23] width 13 height 15
click at [903, 110] on div at bounding box center [756, 404] width 1512 height 807
click at [490, 119] on div "Material Financing" at bounding box center [472, 120] width 76 height 12
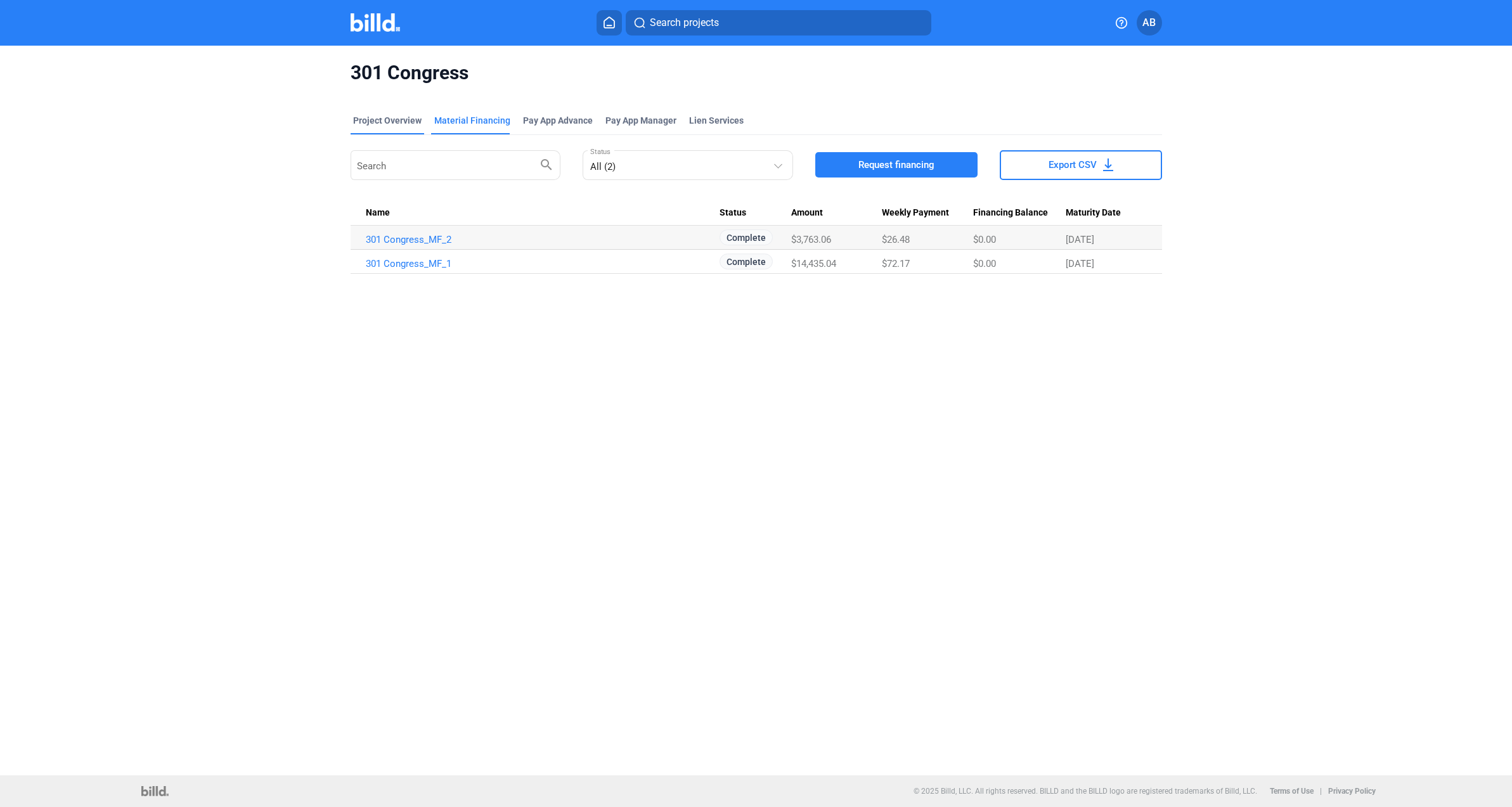
click at [386, 121] on div "Project Overview" at bounding box center [387, 120] width 68 height 12
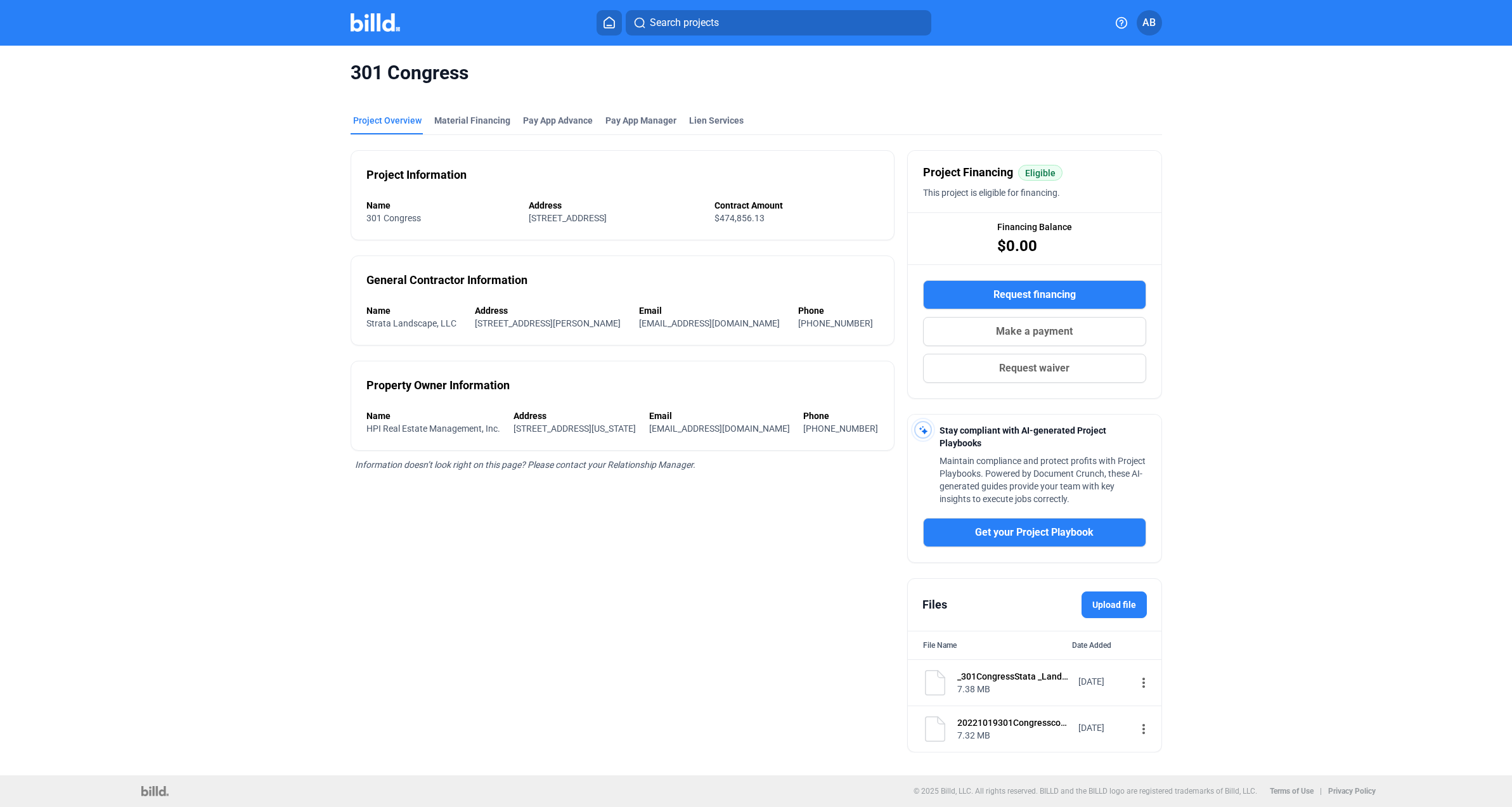
click at [607, 25] on icon at bounding box center [609, 22] width 12 height 12
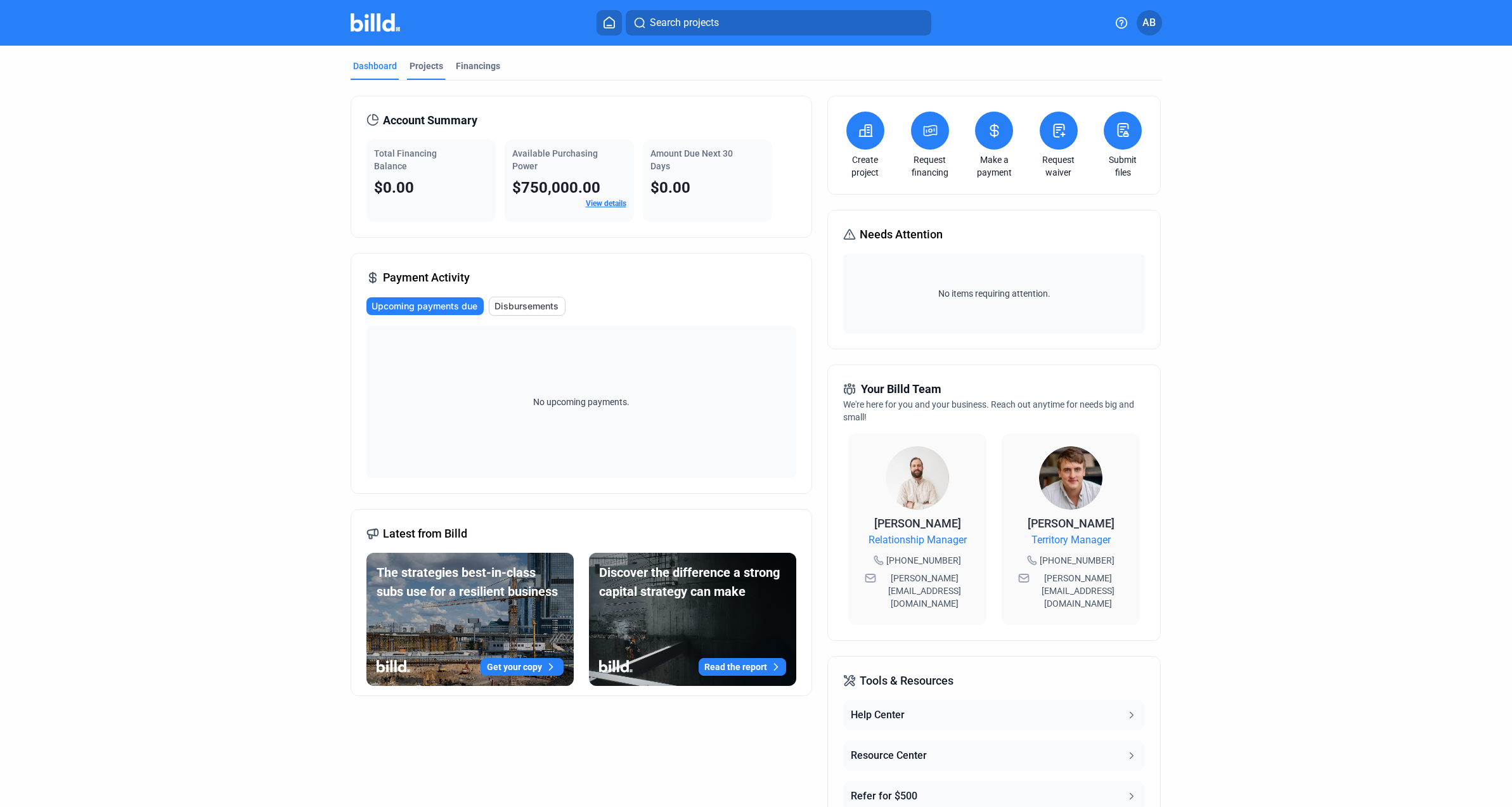
click at [428, 66] on div "Projects" at bounding box center [426, 66] width 34 height 12
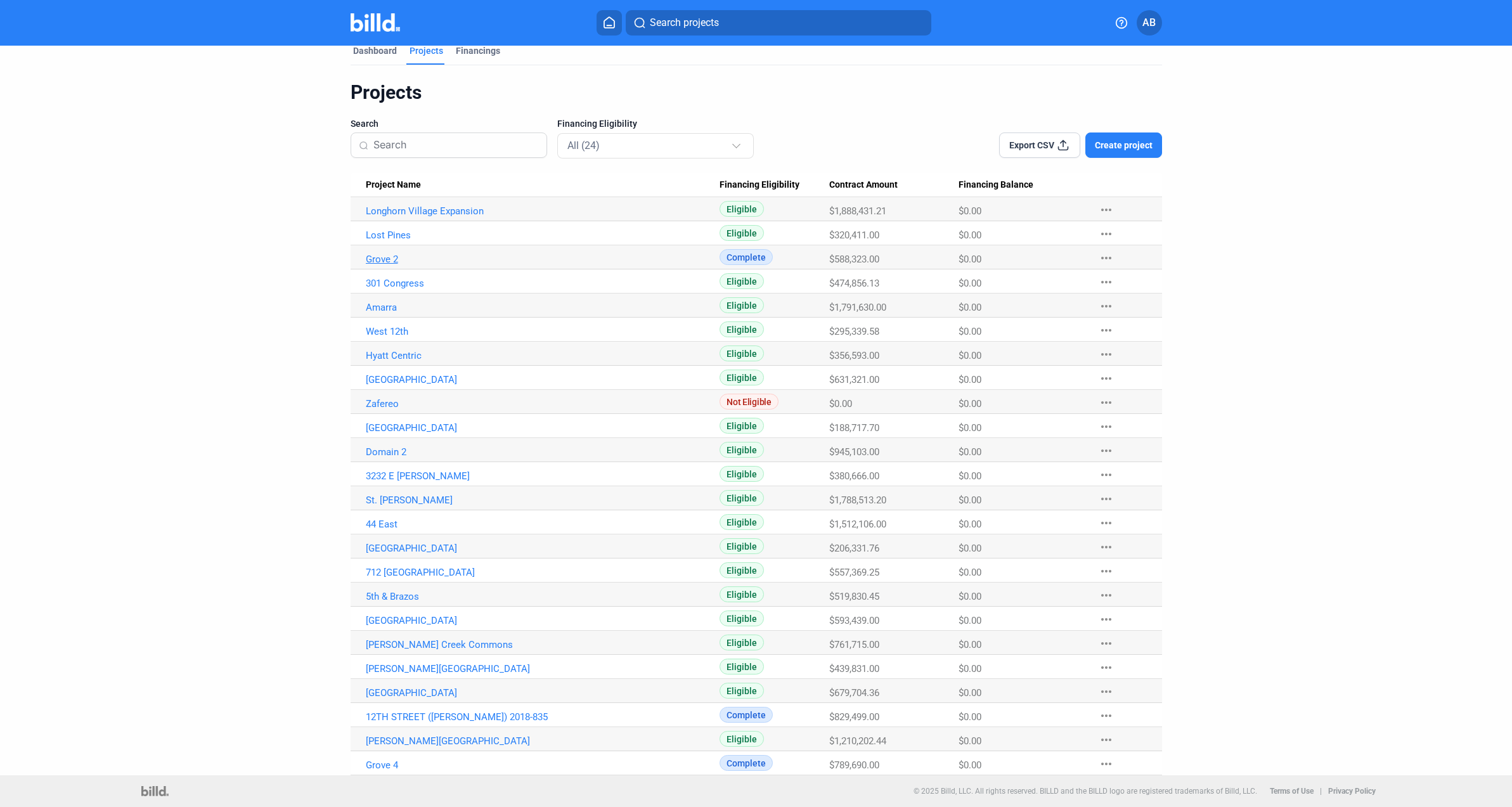
click at [372, 260] on link "Grove 2" at bounding box center [542, 259] width 355 height 12
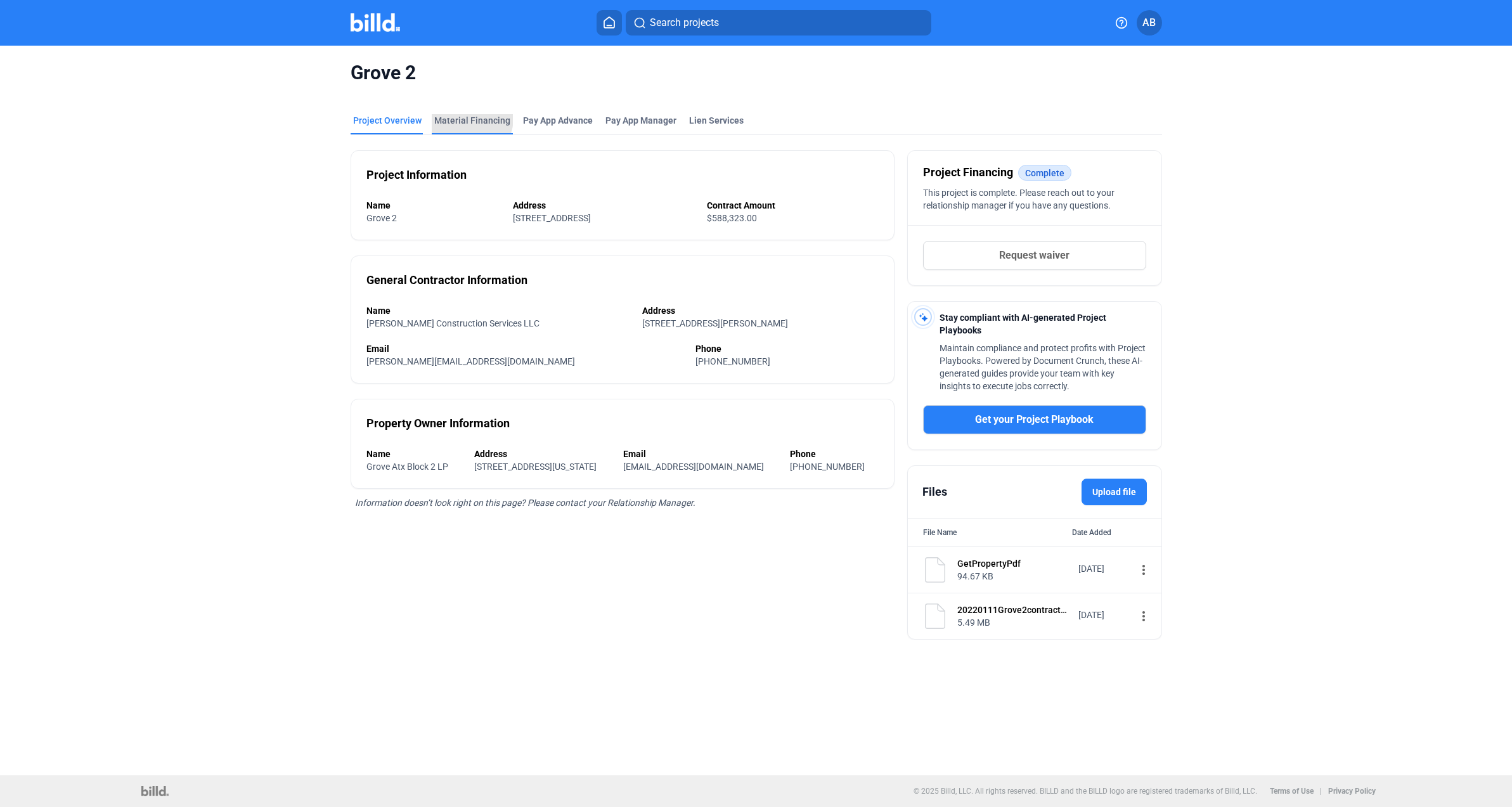
click at [461, 118] on div "Material Financing" at bounding box center [472, 120] width 76 height 12
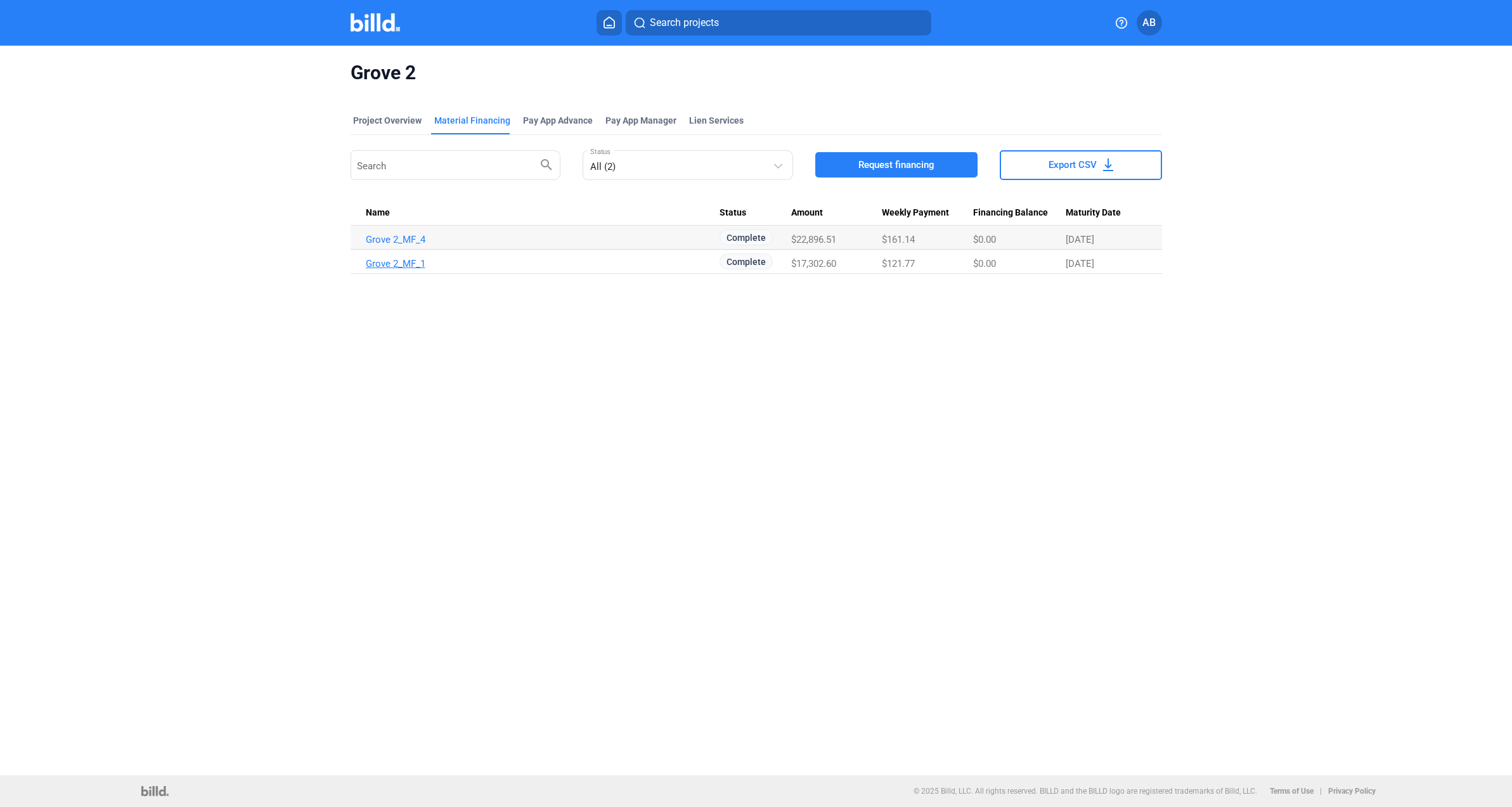
click at [380, 263] on link "Grove 2_MF_1" at bounding box center [542, 263] width 355 height 12
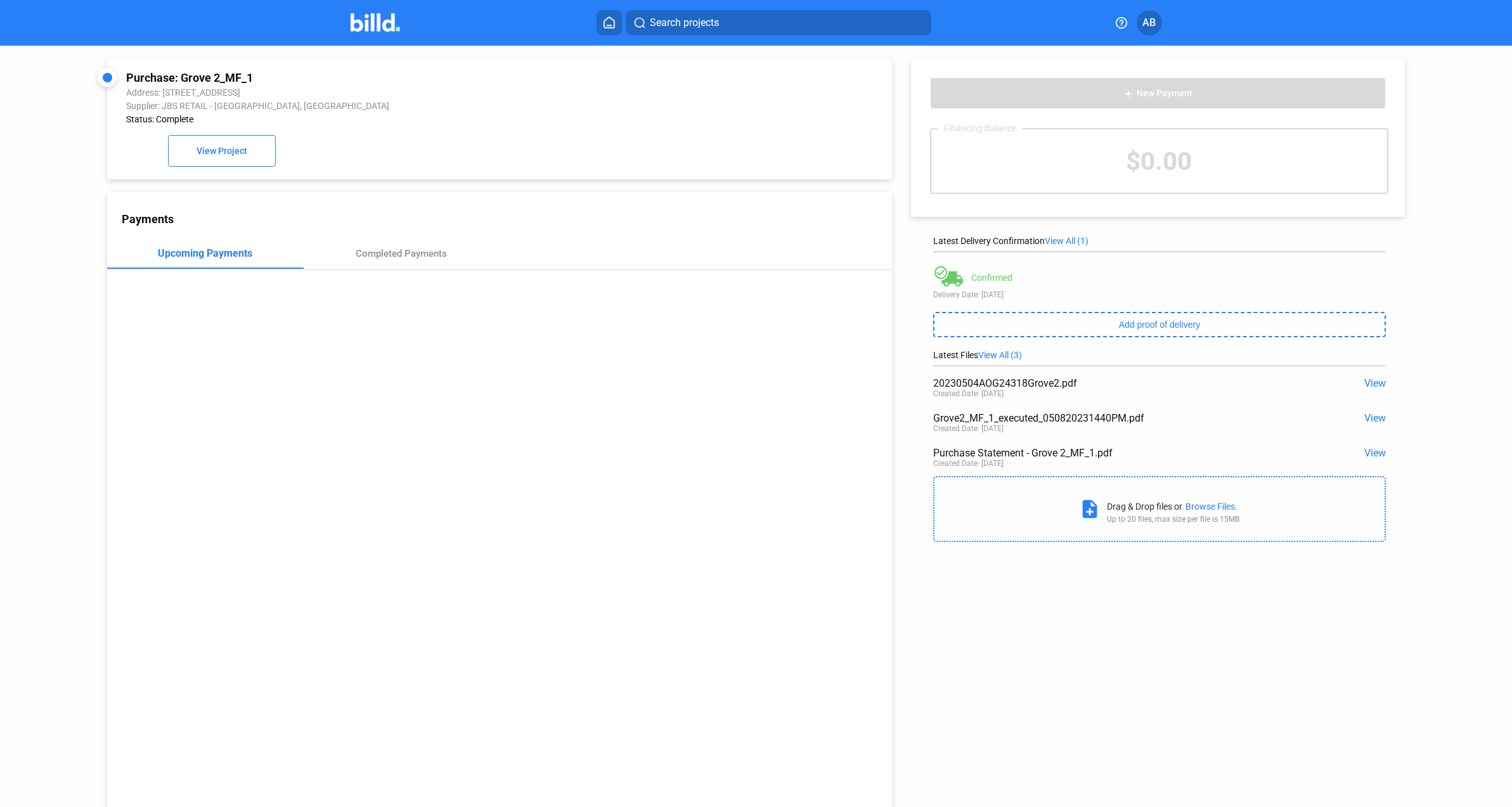
click at [1368, 381] on span "View" at bounding box center [1374, 383] width 21 height 12
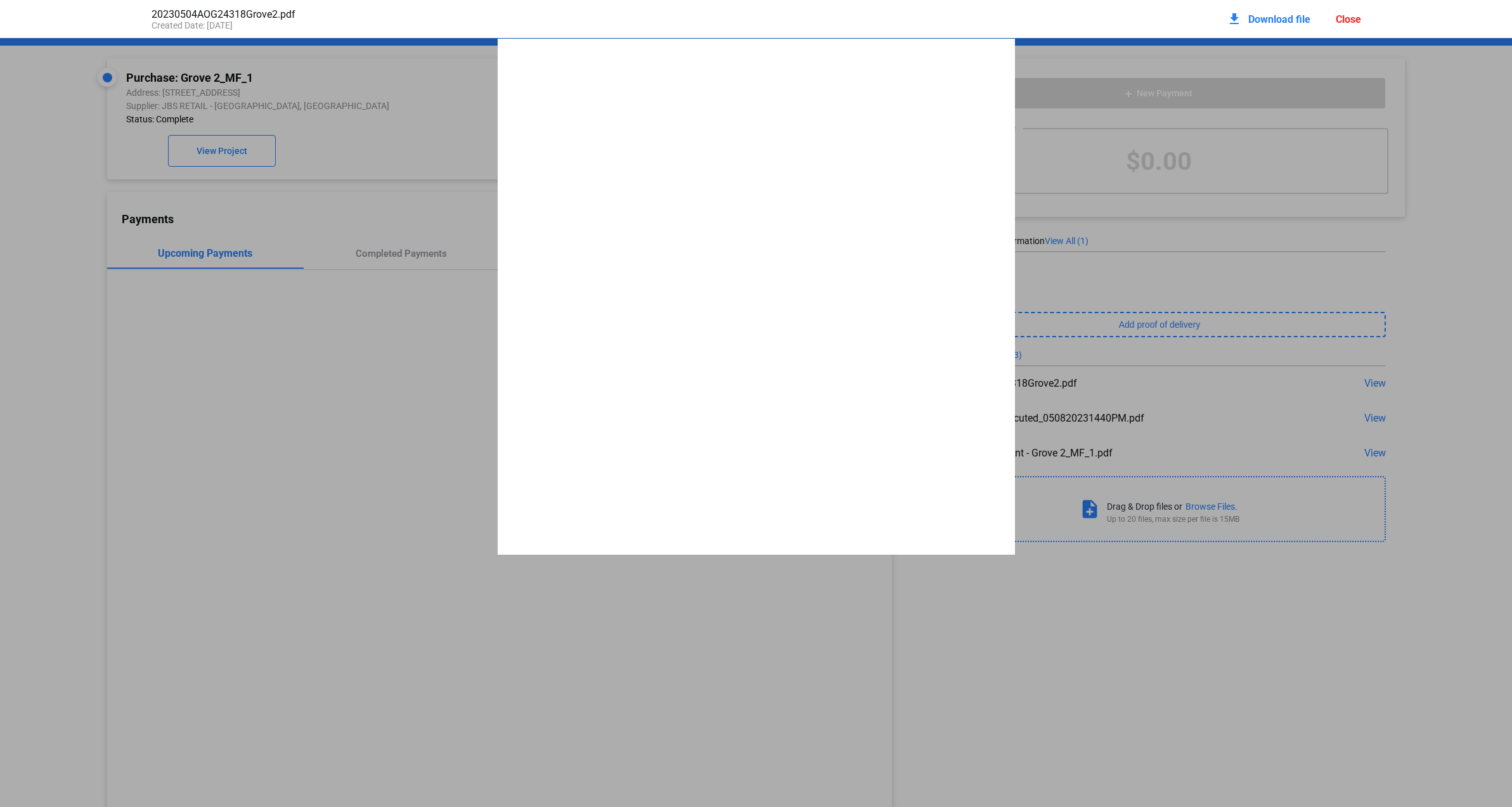
scroll to position [6, 0]
click at [800, 399] on div "Page 1 of 1 JBS Retail 2005 SE [STREET_ADDRESS] 888-290-9854 [EMAIL_ADDRESS][DO…" at bounding box center [756, 367] width 518 height 670
click at [1268, 19] on span "Download file" at bounding box center [1280, 19] width 62 height 12
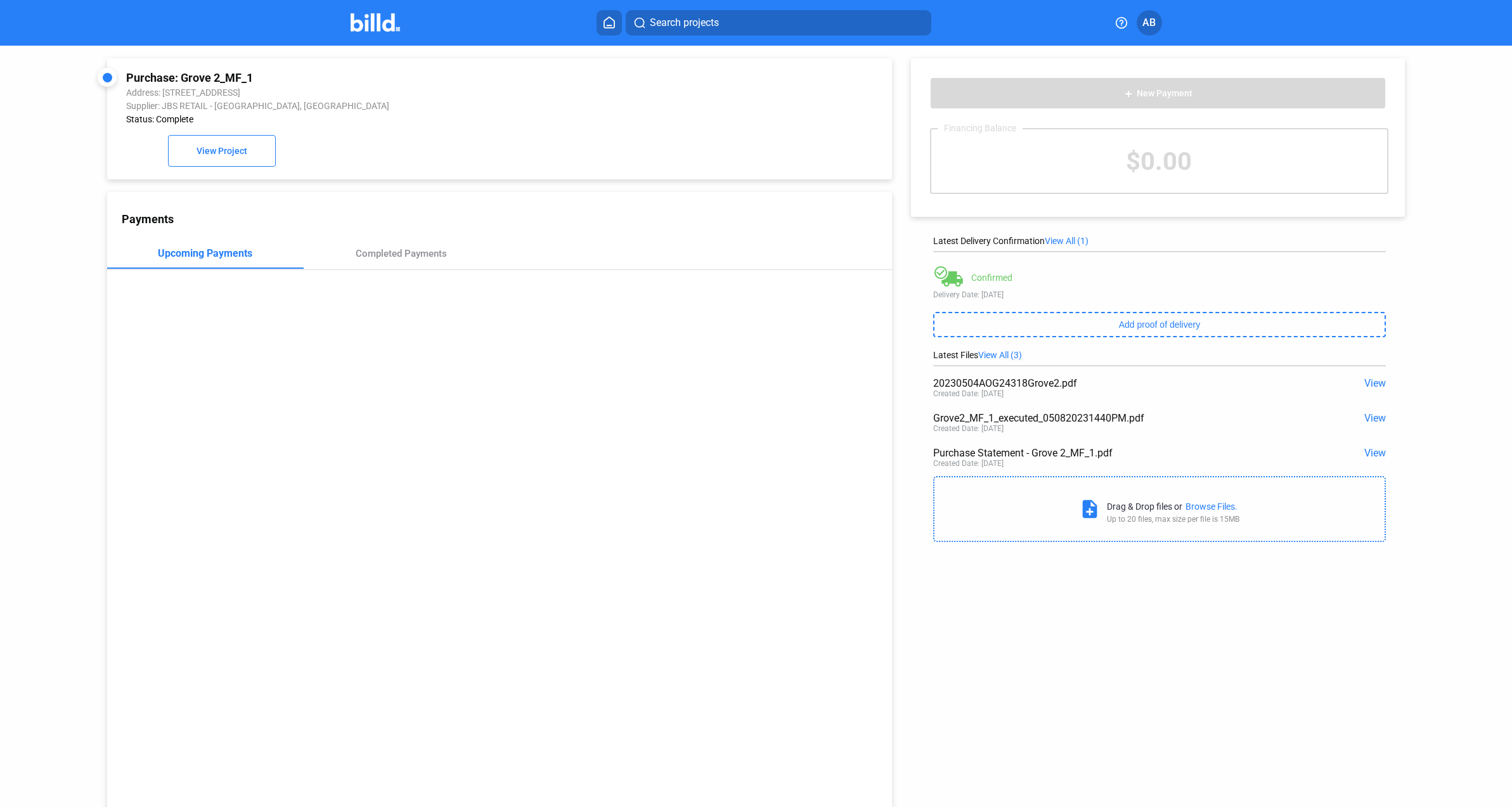
click at [1365, 419] on span "View" at bounding box center [1374, 417] width 21 height 12
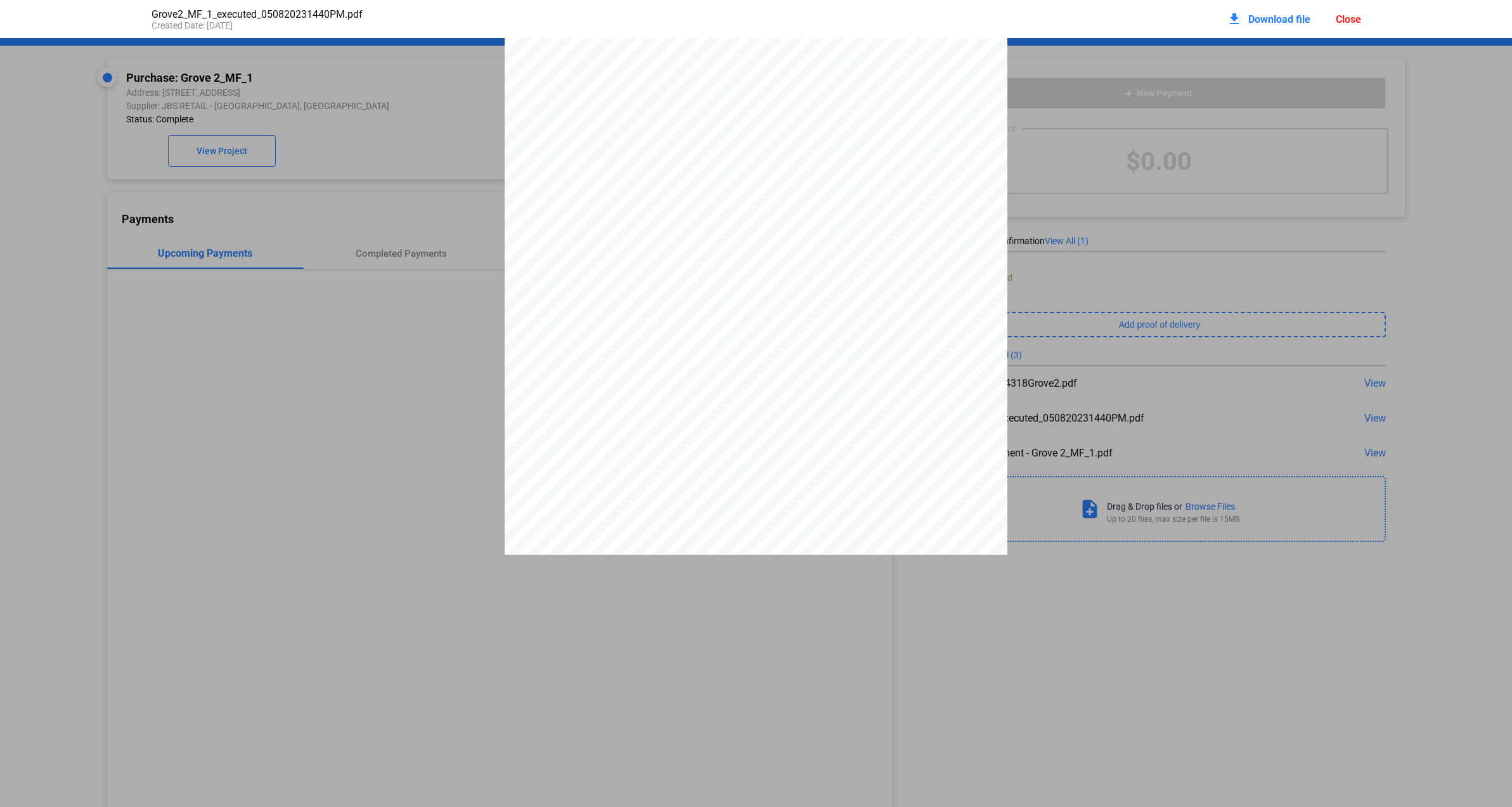
click at [1285, 20] on span "Download file" at bounding box center [1280, 19] width 62 height 12
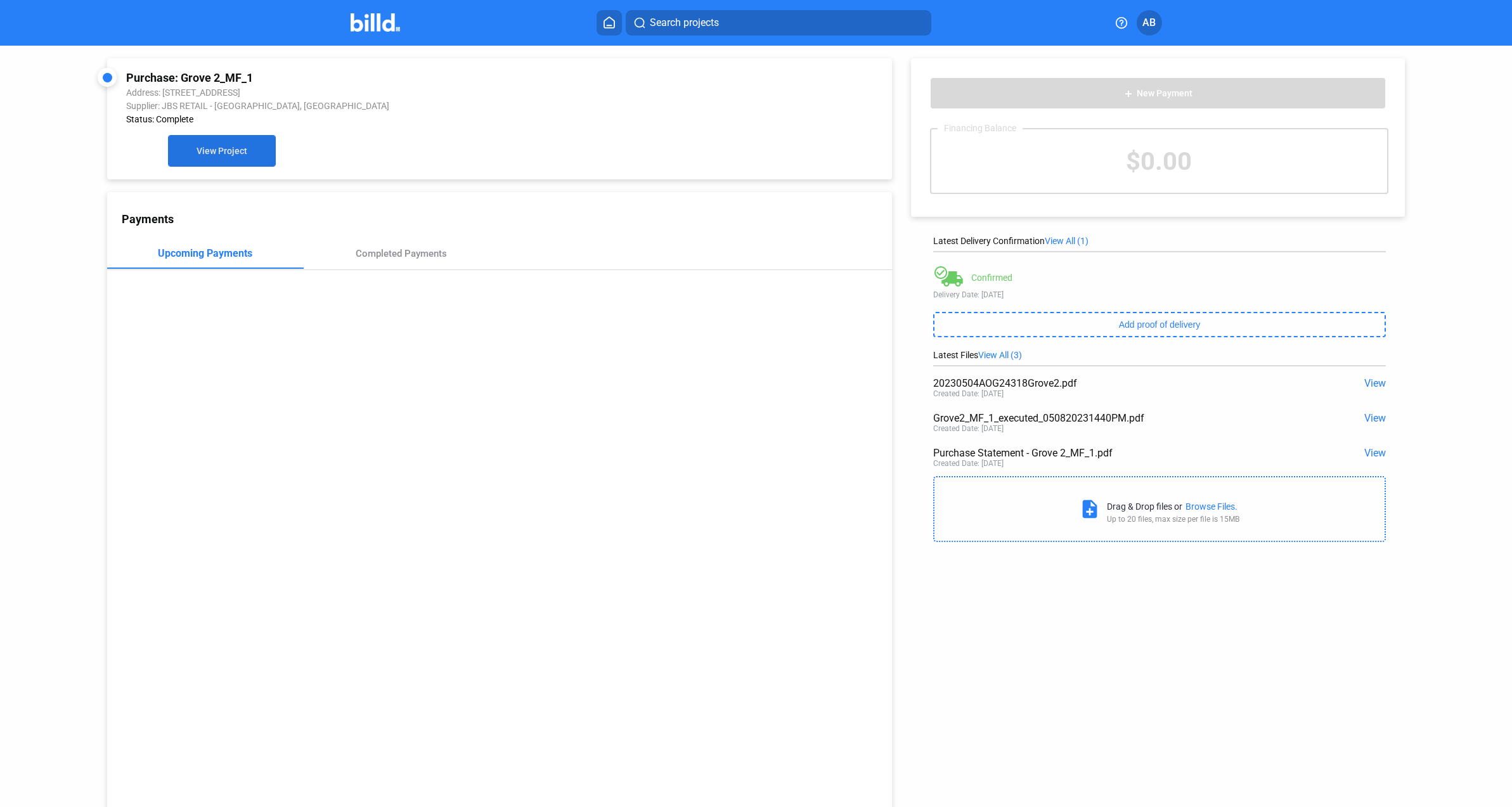
click at [216, 155] on span "View Project" at bounding box center [221, 151] width 50 height 10
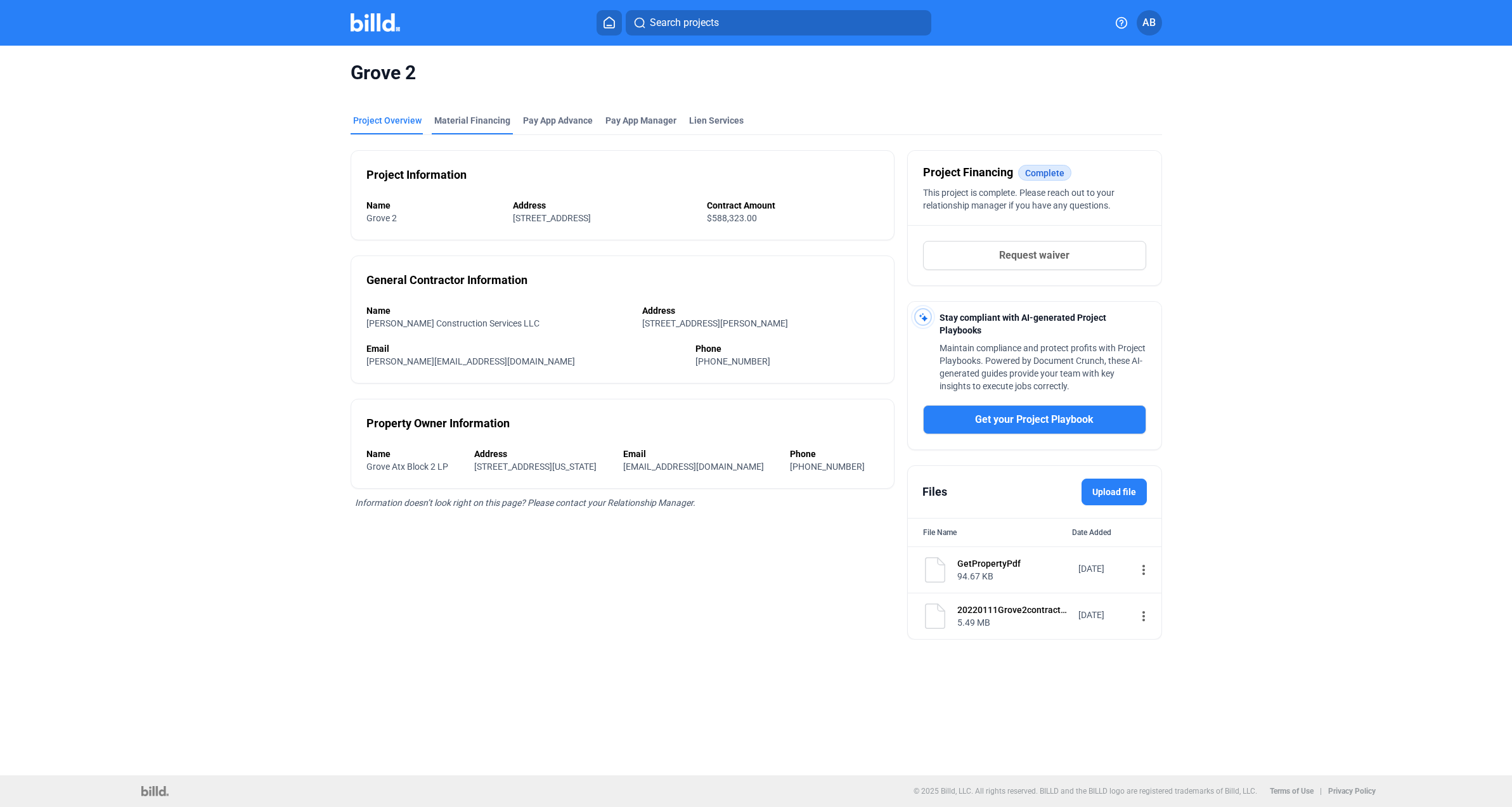
click at [475, 119] on div "Material Financing" at bounding box center [472, 120] width 76 height 12
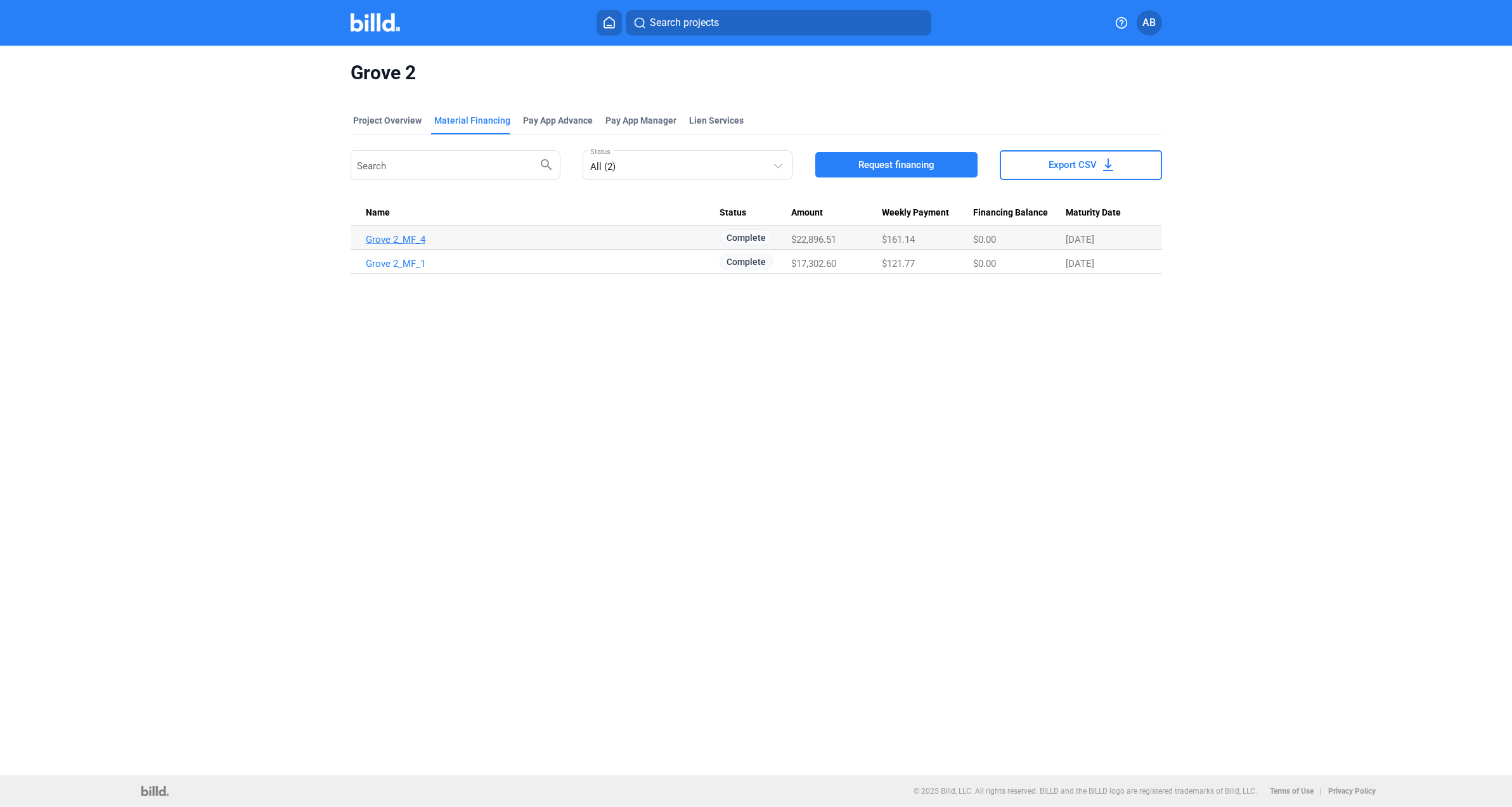
click at [404, 239] on link "Grove 2_MF_4" at bounding box center [542, 240] width 355 height 12
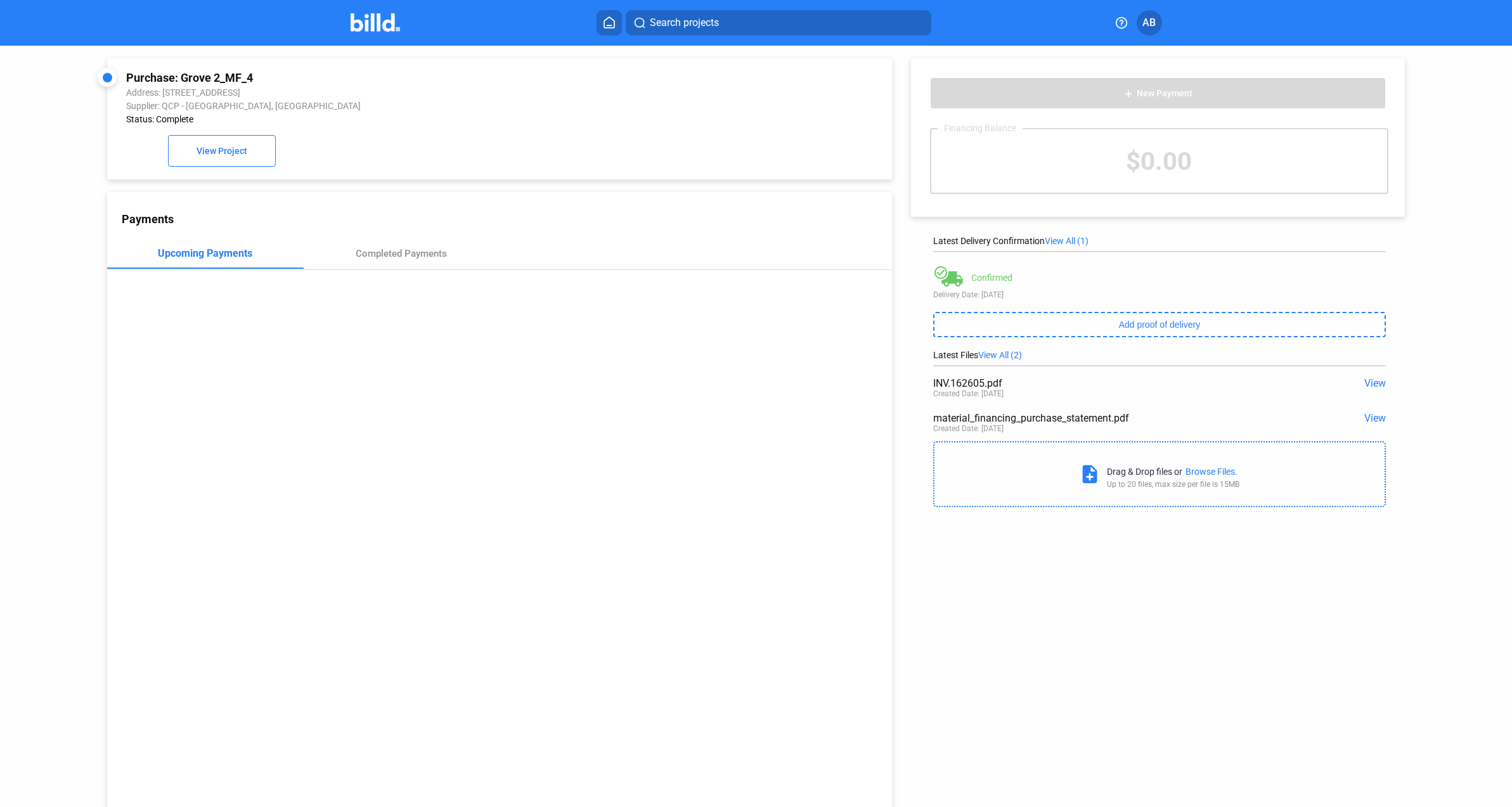
click at [1368, 384] on span "View" at bounding box center [1374, 383] width 21 height 12
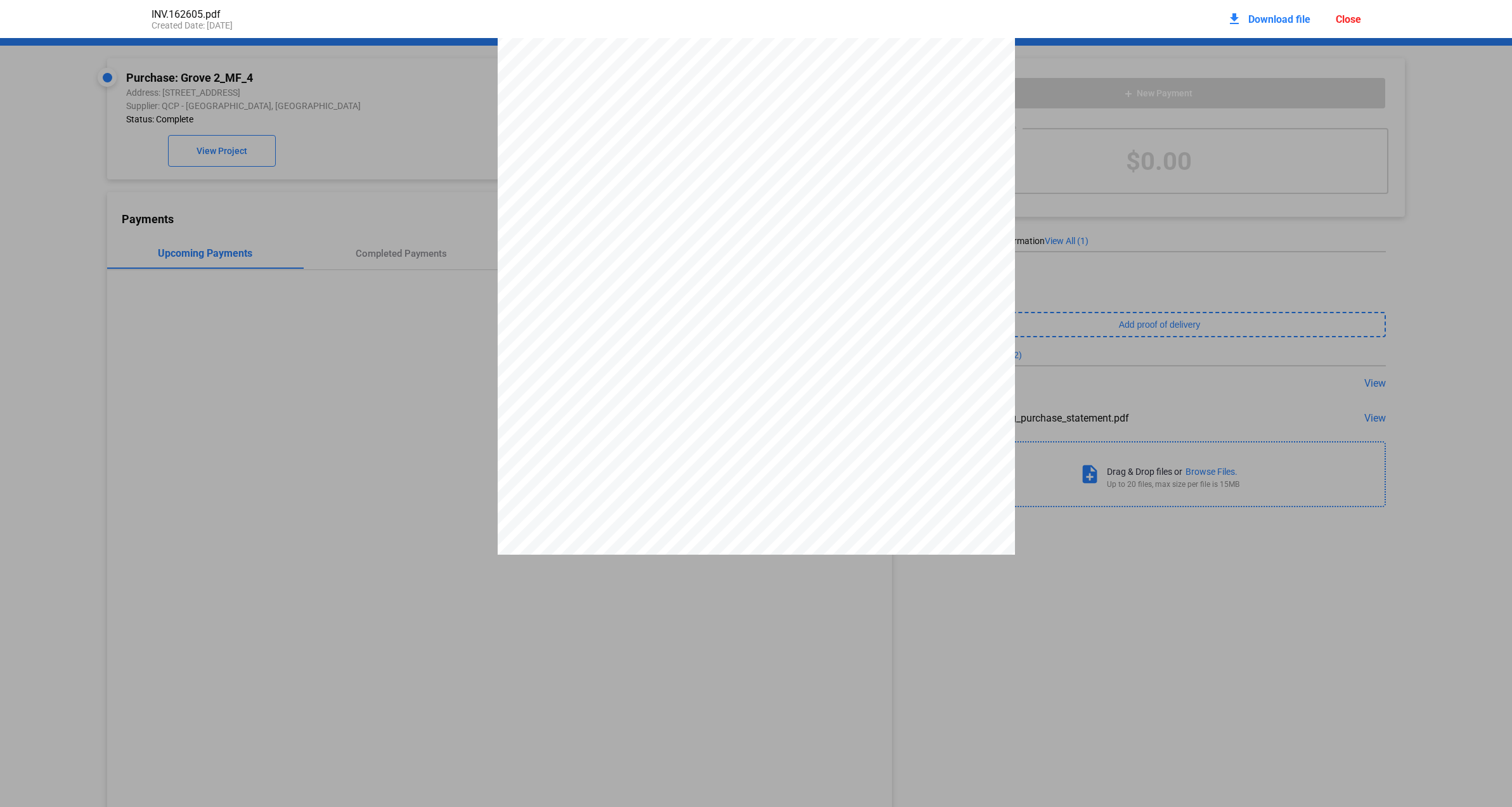
click at [1273, 19] on span "Download file" at bounding box center [1280, 19] width 62 height 12
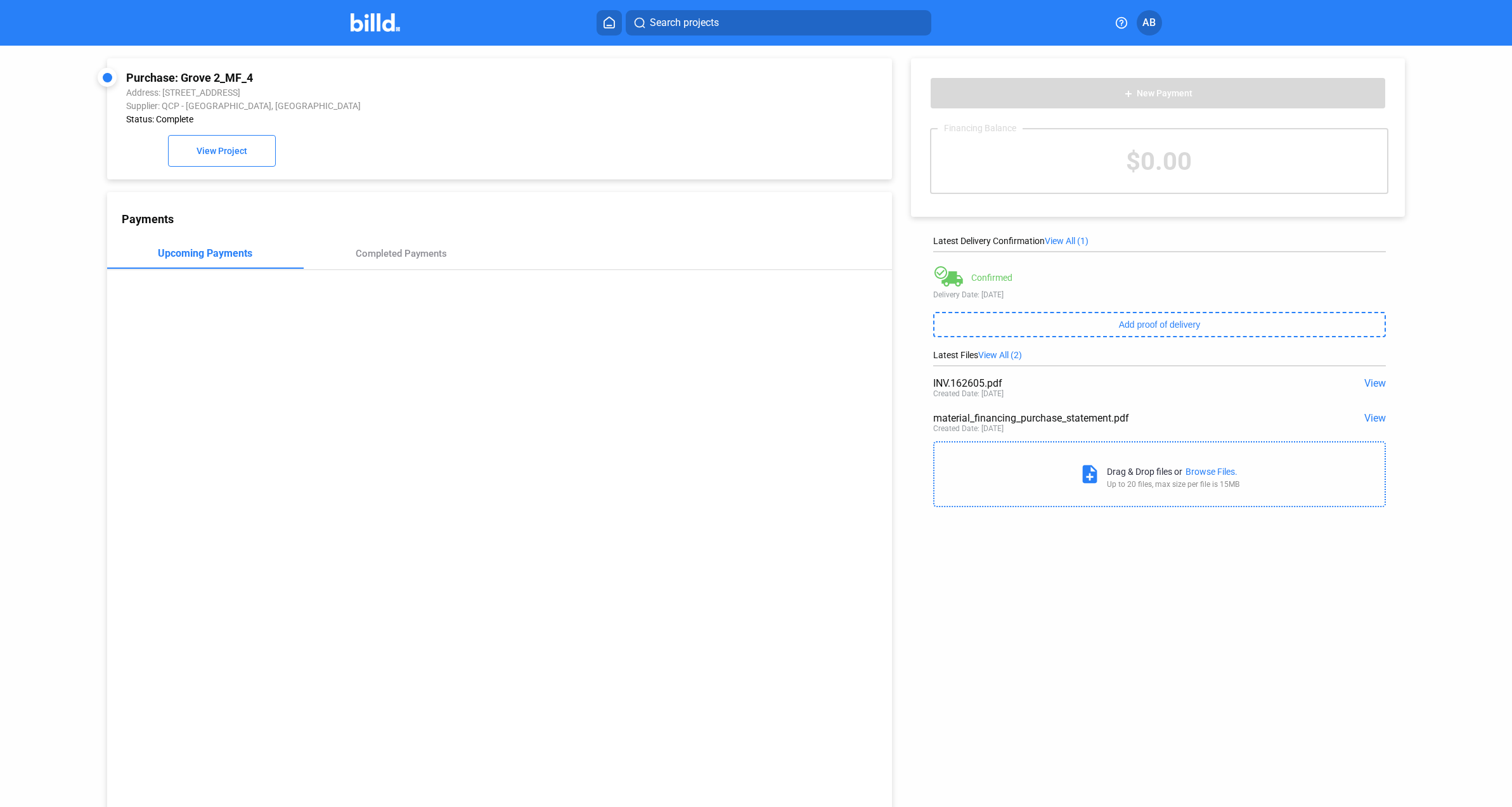
click at [1372, 419] on span "View" at bounding box center [1374, 417] width 21 height 12
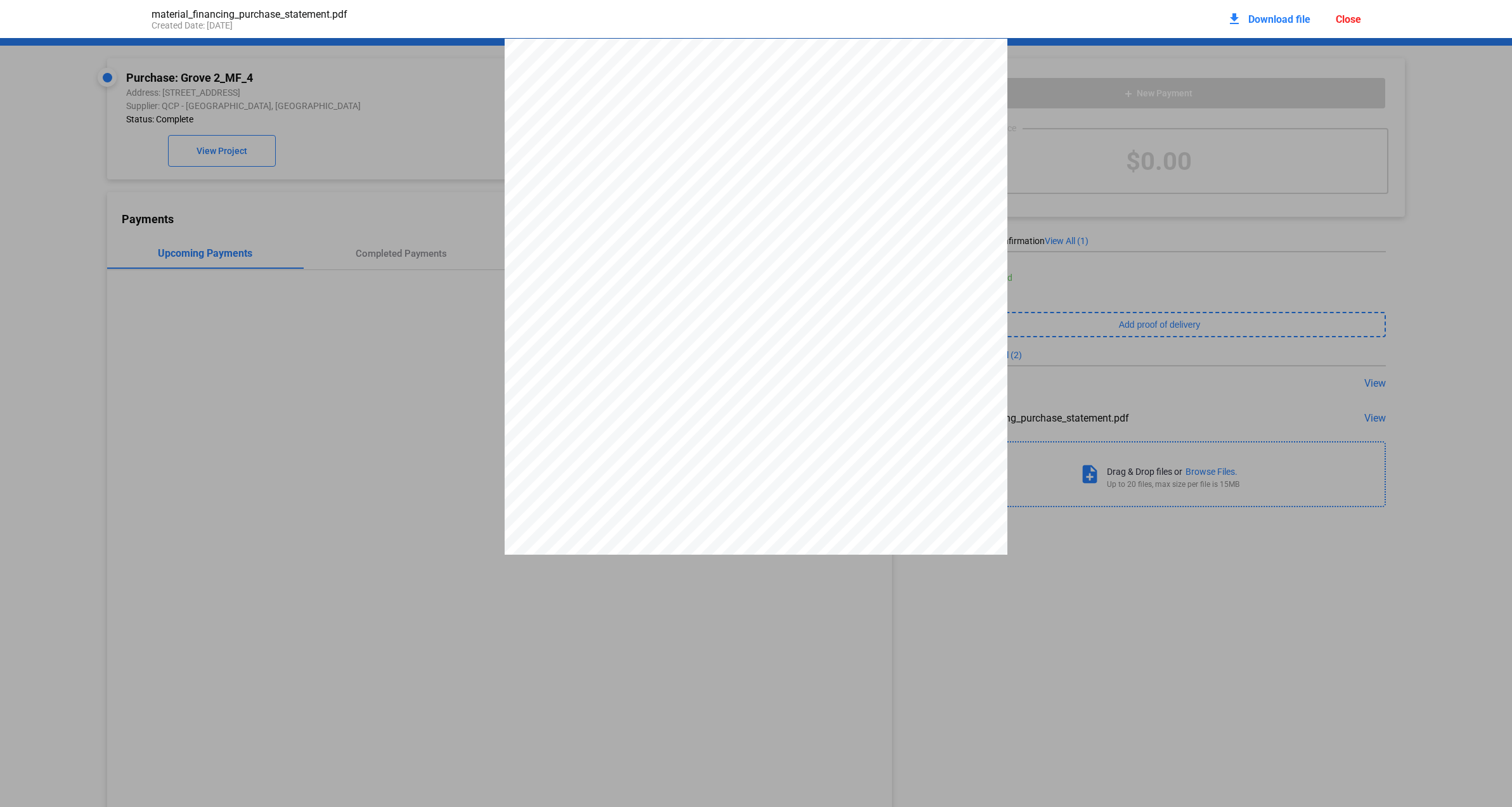
scroll to position [6, 0]
click at [1265, 19] on span "Download file" at bounding box center [1280, 19] width 62 height 12
